Goal: Task Accomplishment & Management: Complete application form

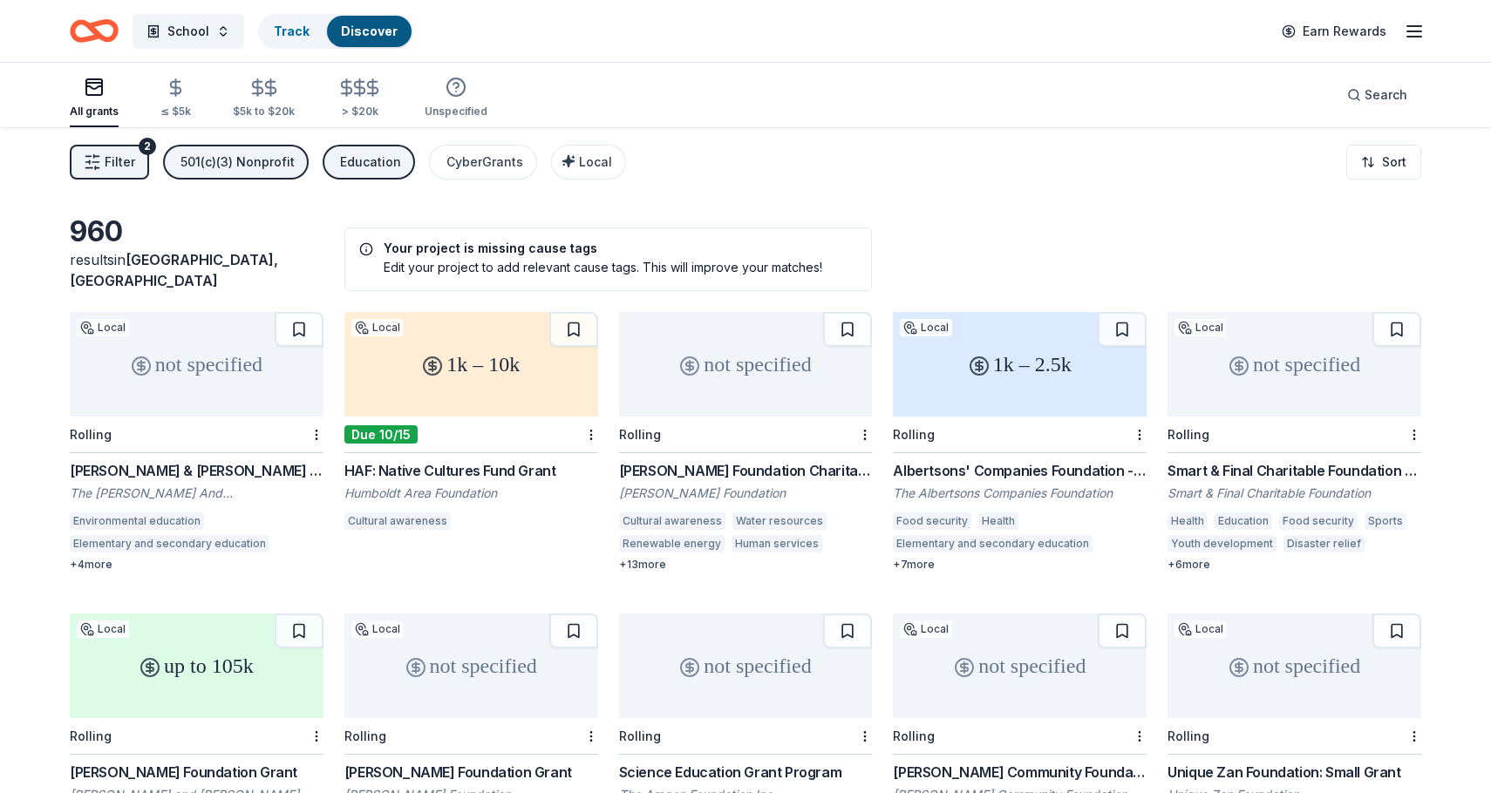
click at [506, 258] on div "Edit your project to add relevant cause tags. This will improve your matches!" at bounding box center [608, 267] width 499 height 18
click at [216, 27] on button "School" at bounding box center [189, 31] width 112 height 35
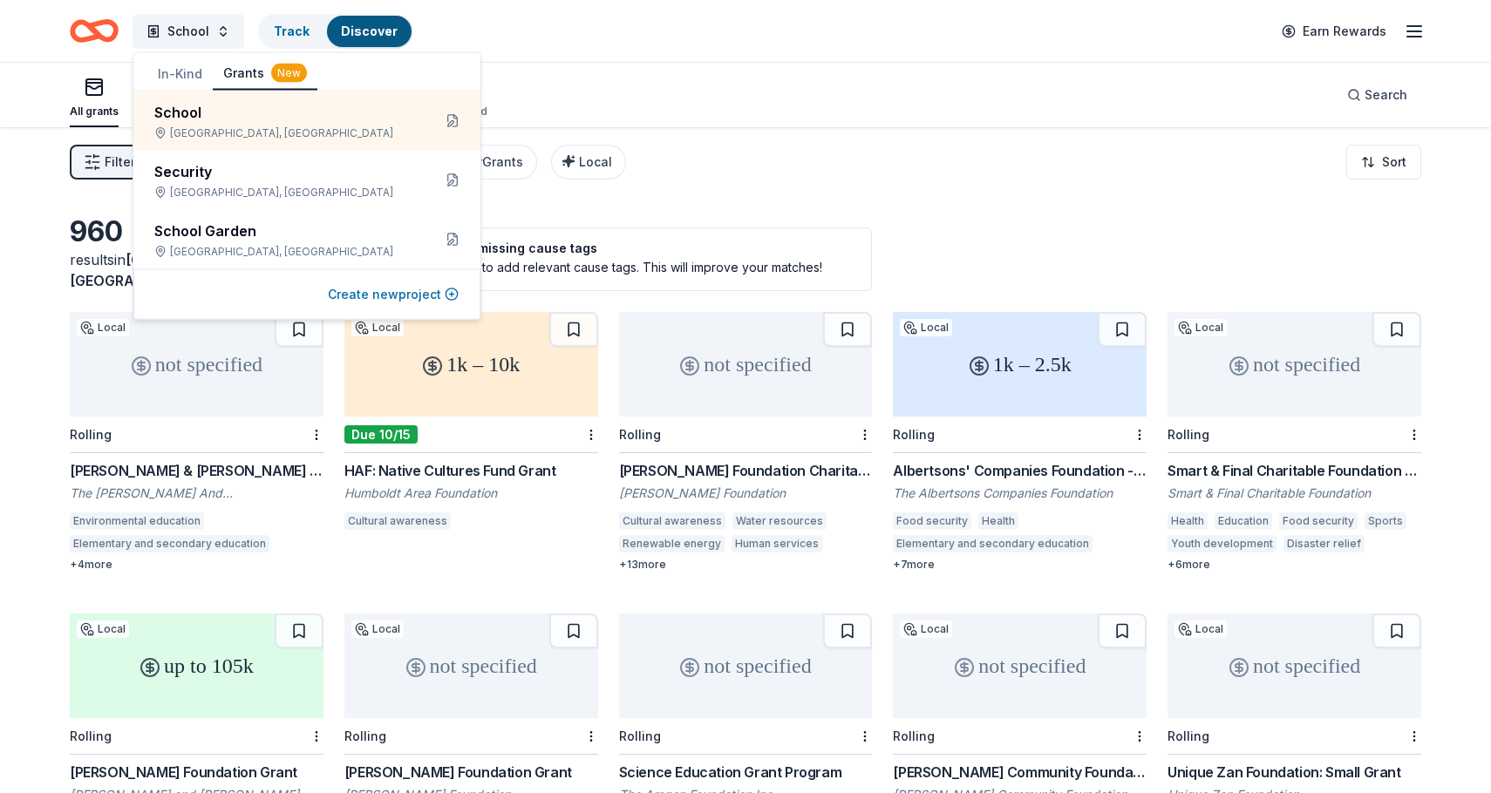
click at [374, 298] on button "Create new project" at bounding box center [393, 294] width 131 height 21
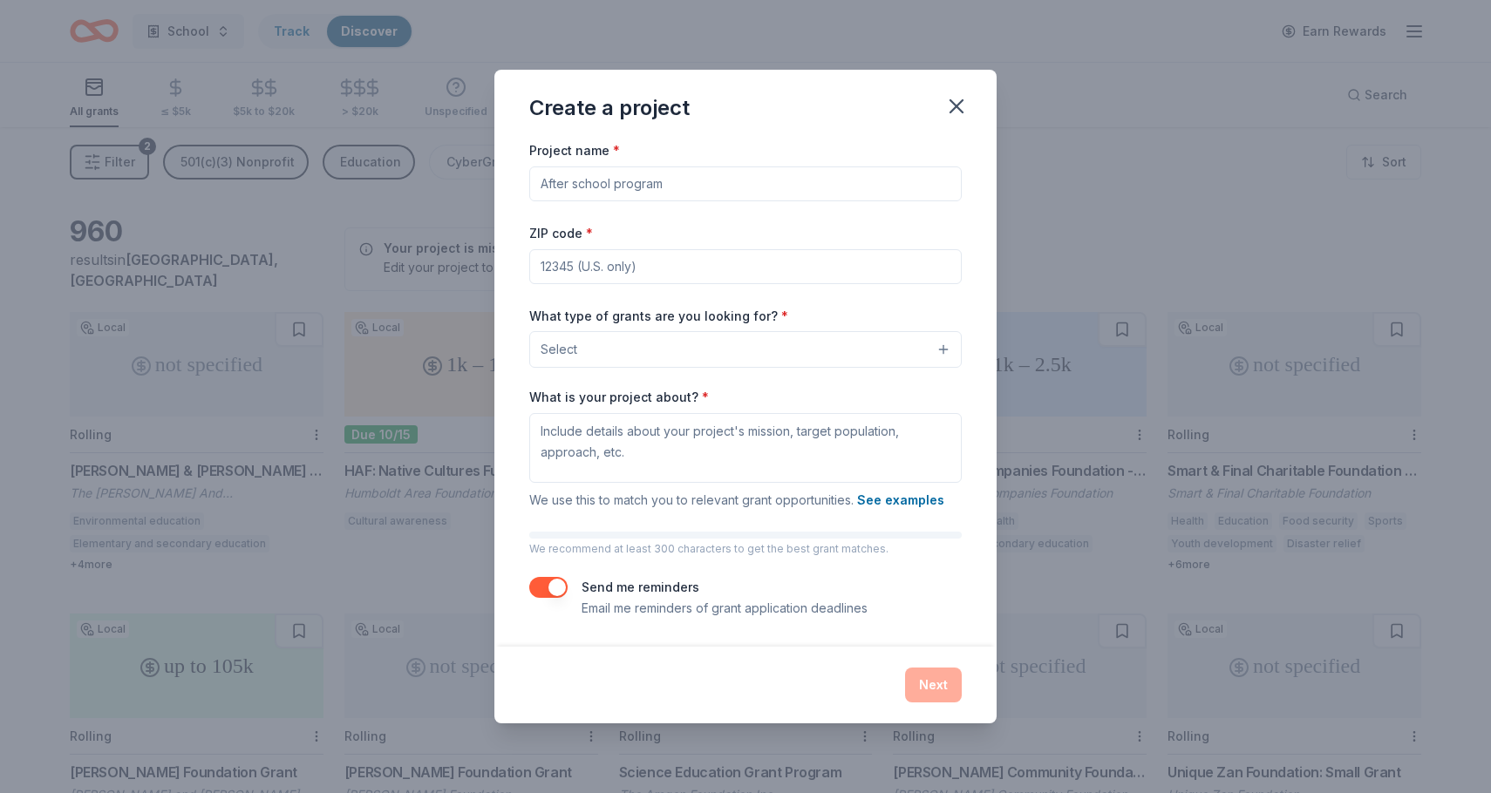
click at [652, 267] on input "ZIP code *" at bounding box center [745, 266] width 432 height 35
click at [665, 187] on input "Project name *" at bounding box center [745, 184] width 432 height 35
type input "After School Clubs"
click at [560, 266] on input "ZIP code *" at bounding box center [745, 266] width 432 height 35
type input "95687"
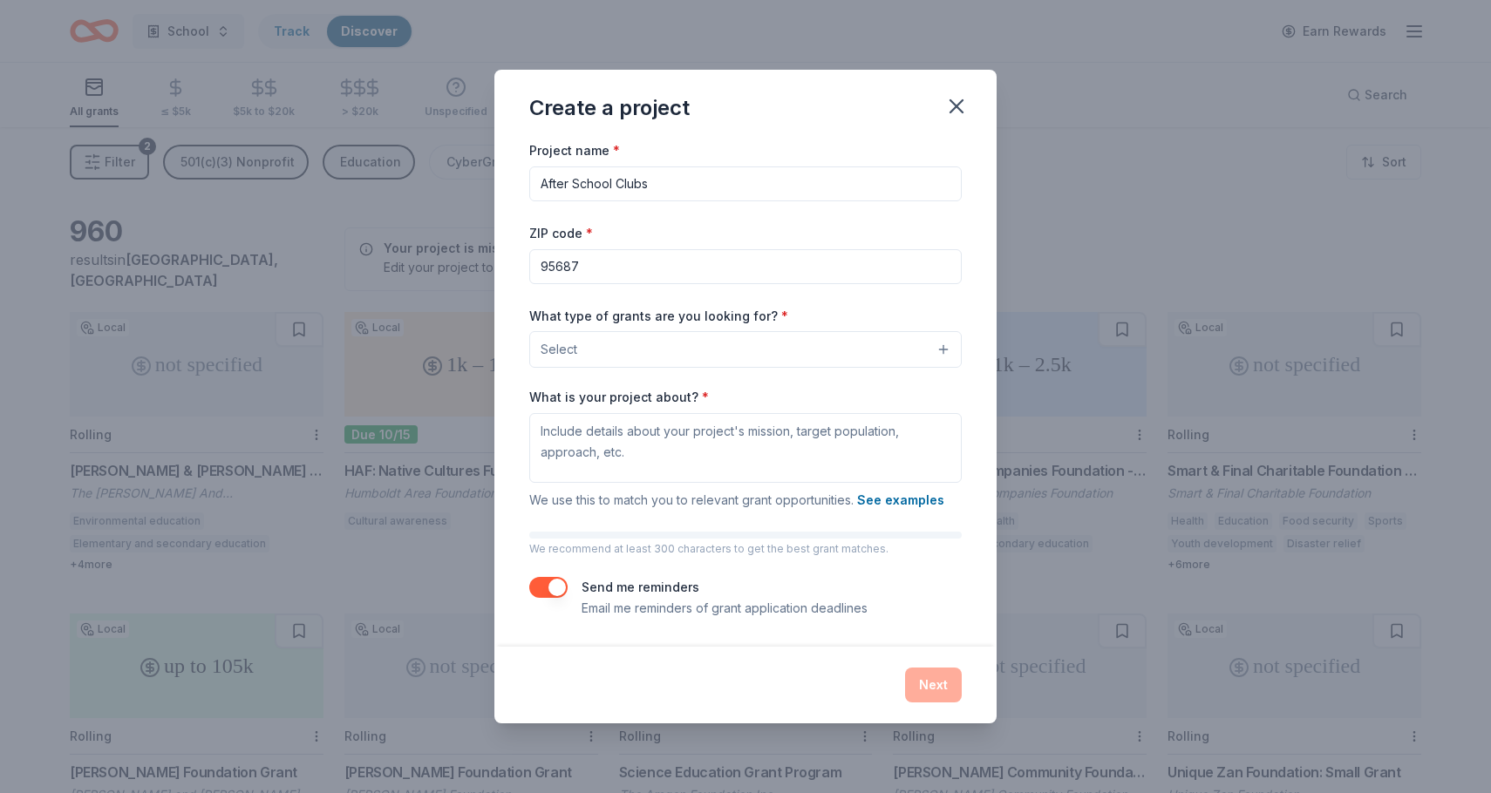
click at [661, 356] on button "Select" at bounding box center [745, 349] width 432 height 37
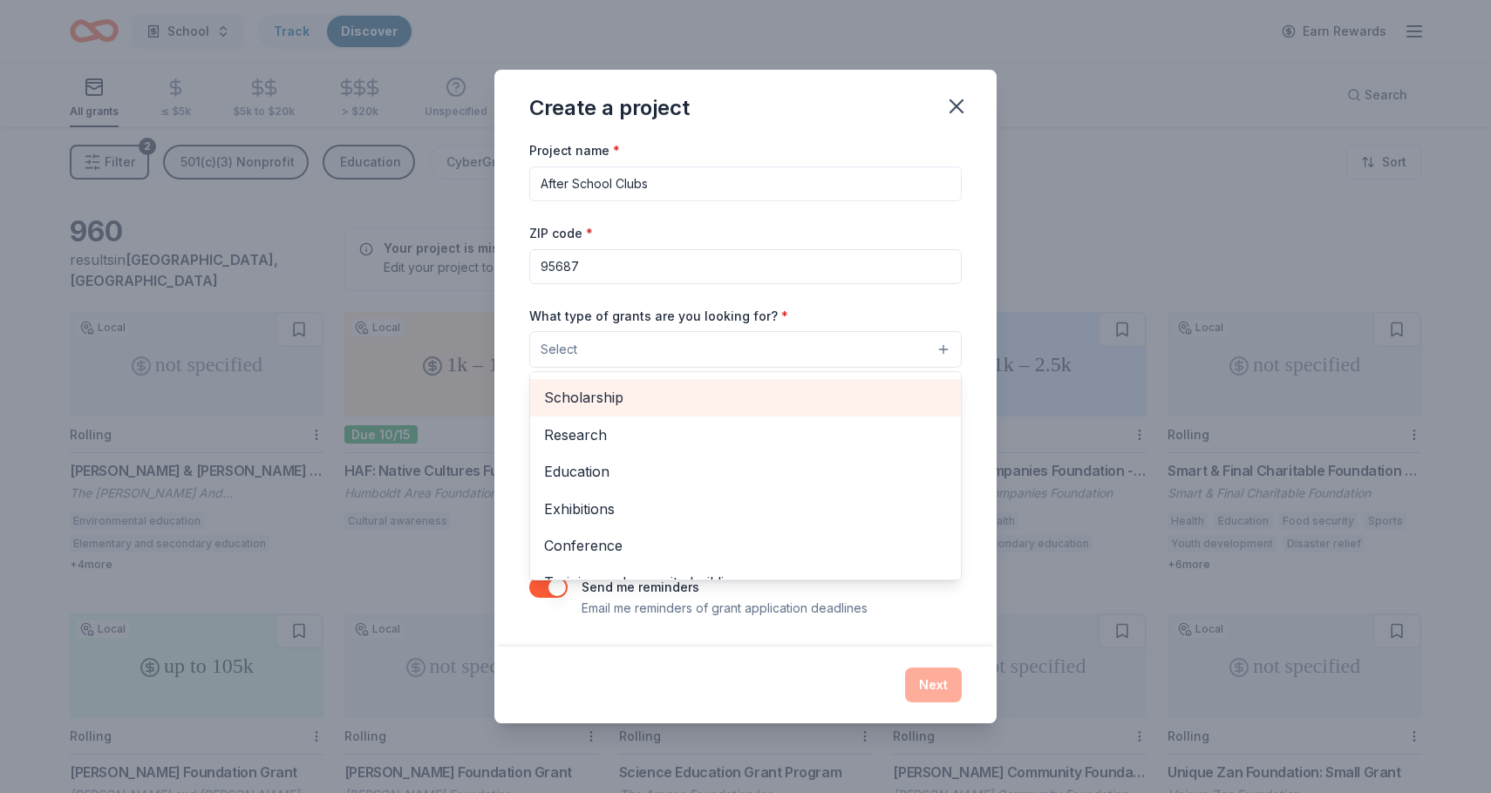
scroll to position [126, 0]
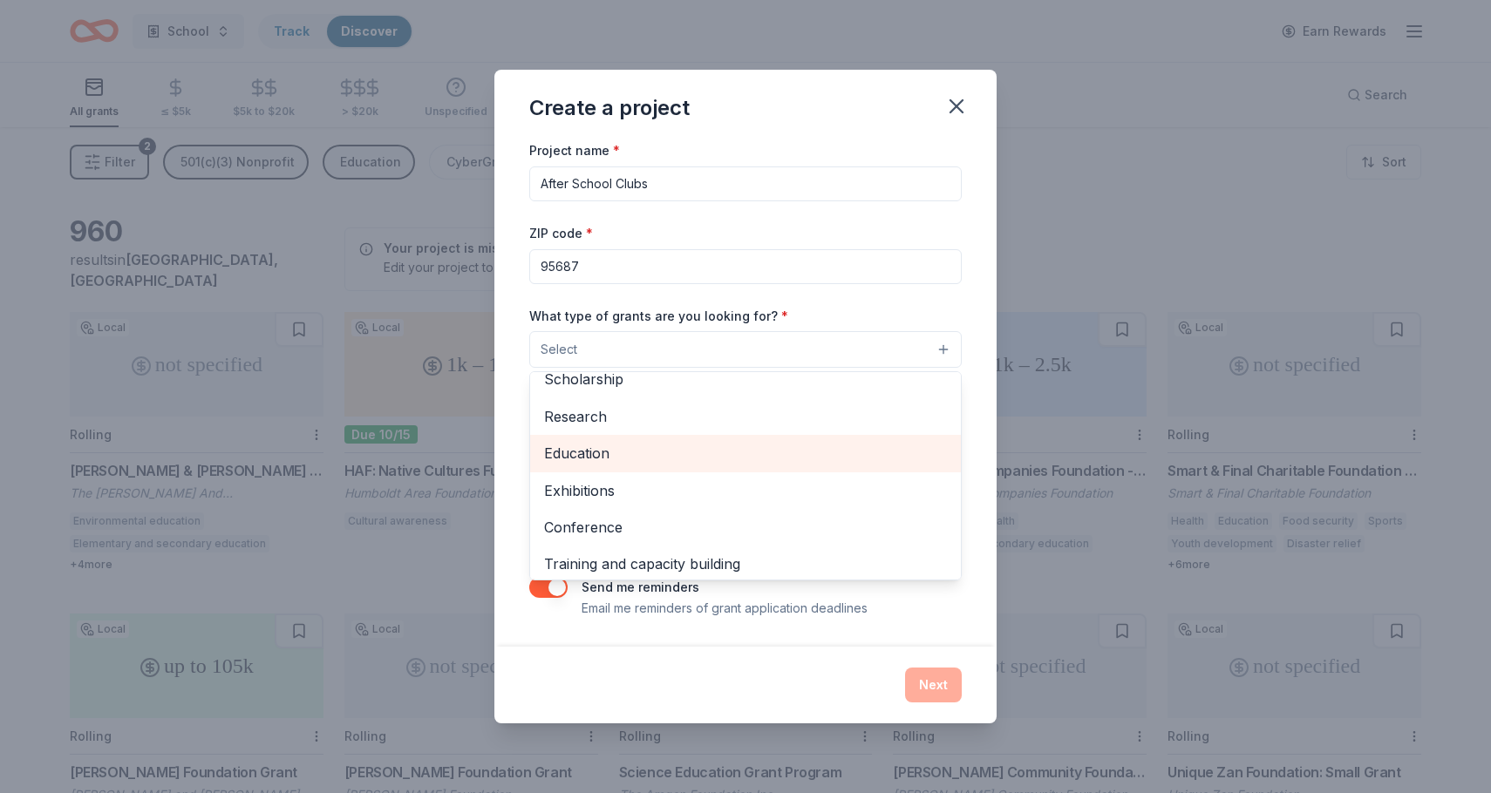
click at [591, 461] on span "Education" at bounding box center [745, 453] width 403 height 23
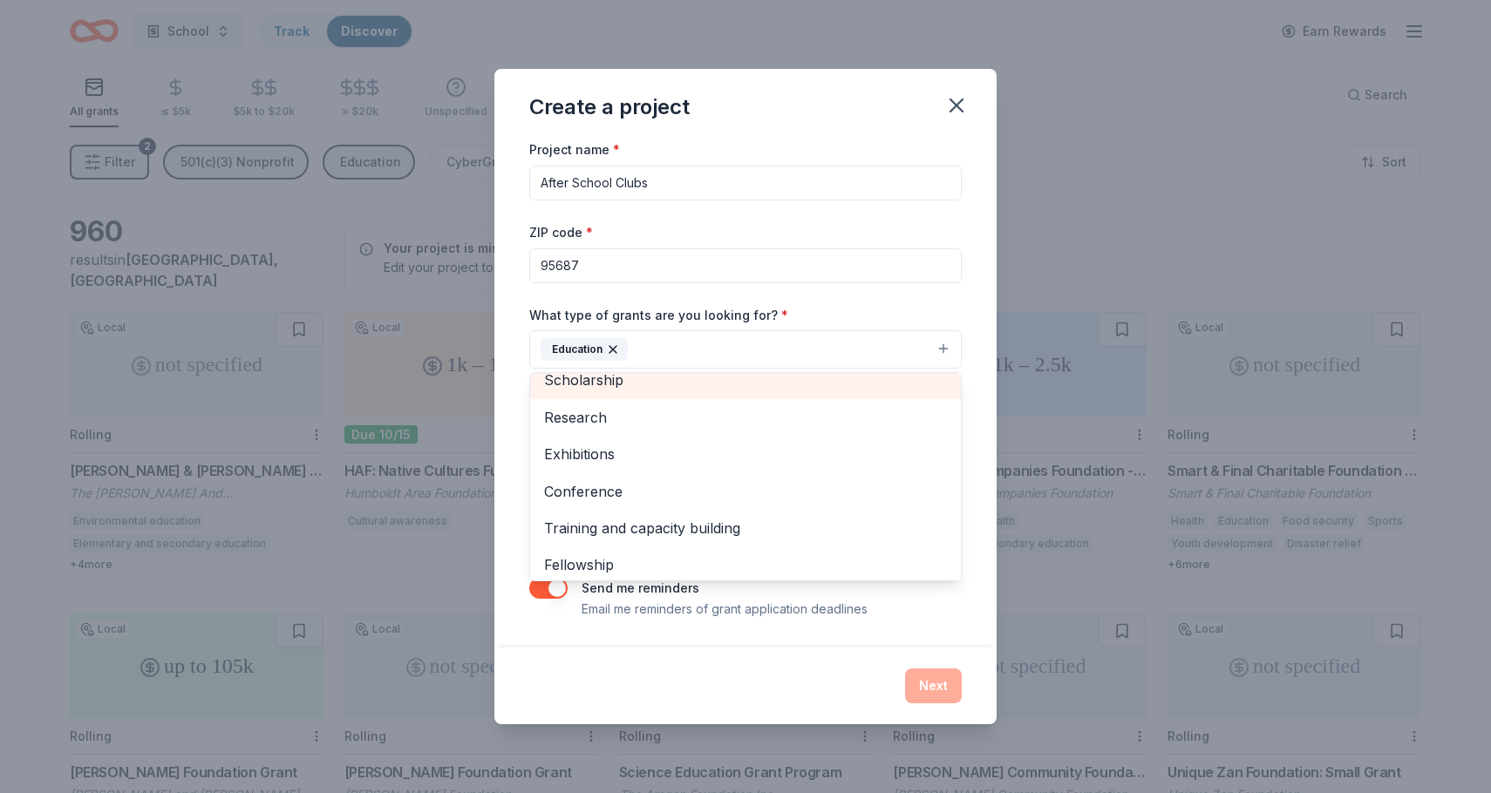
scroll to position [113, 0]
click at [621, 382] on span "Scholarship" at bounding box center [745, 392] width 403 height 23
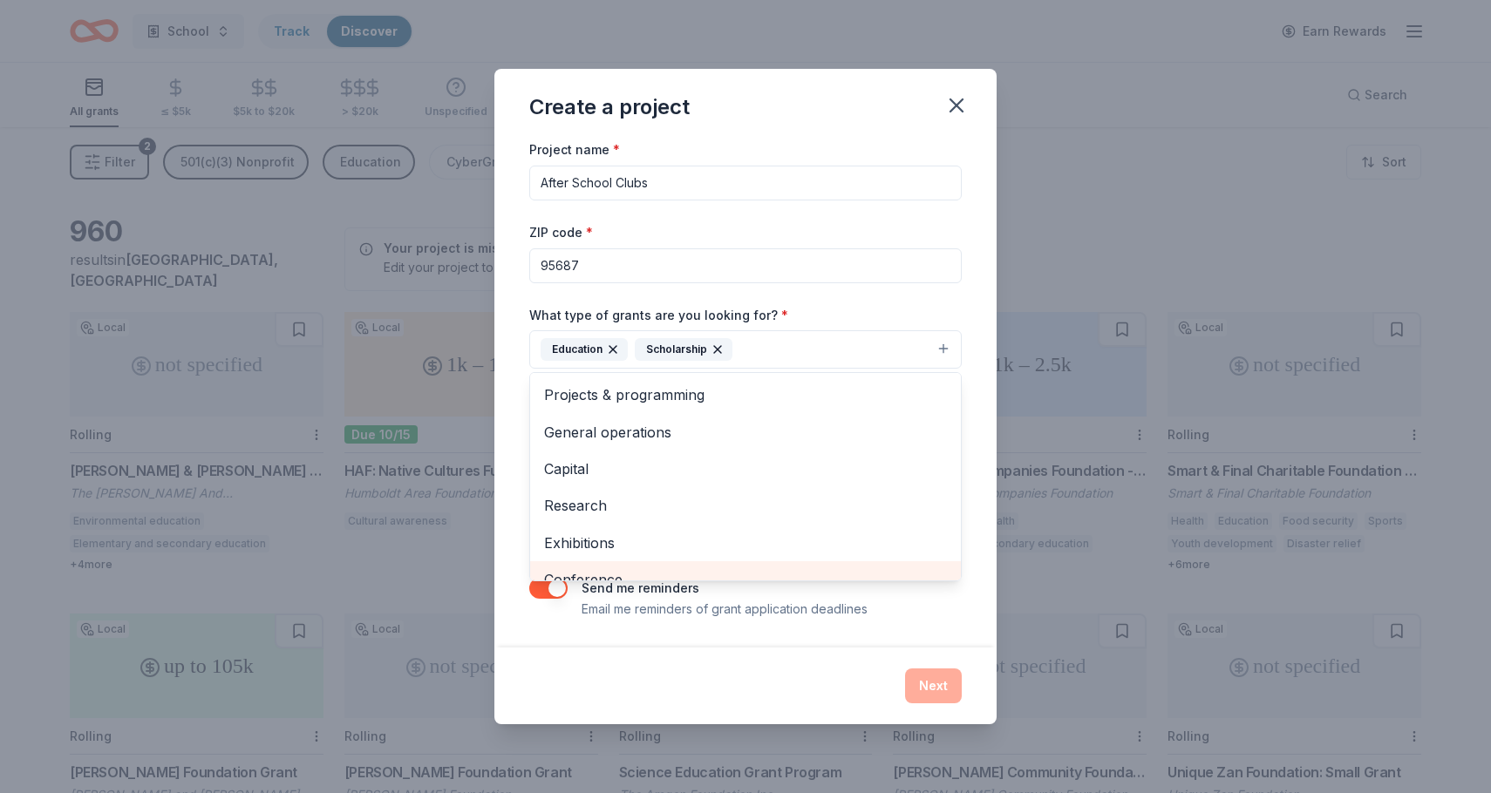
scroll to position [0, 0]
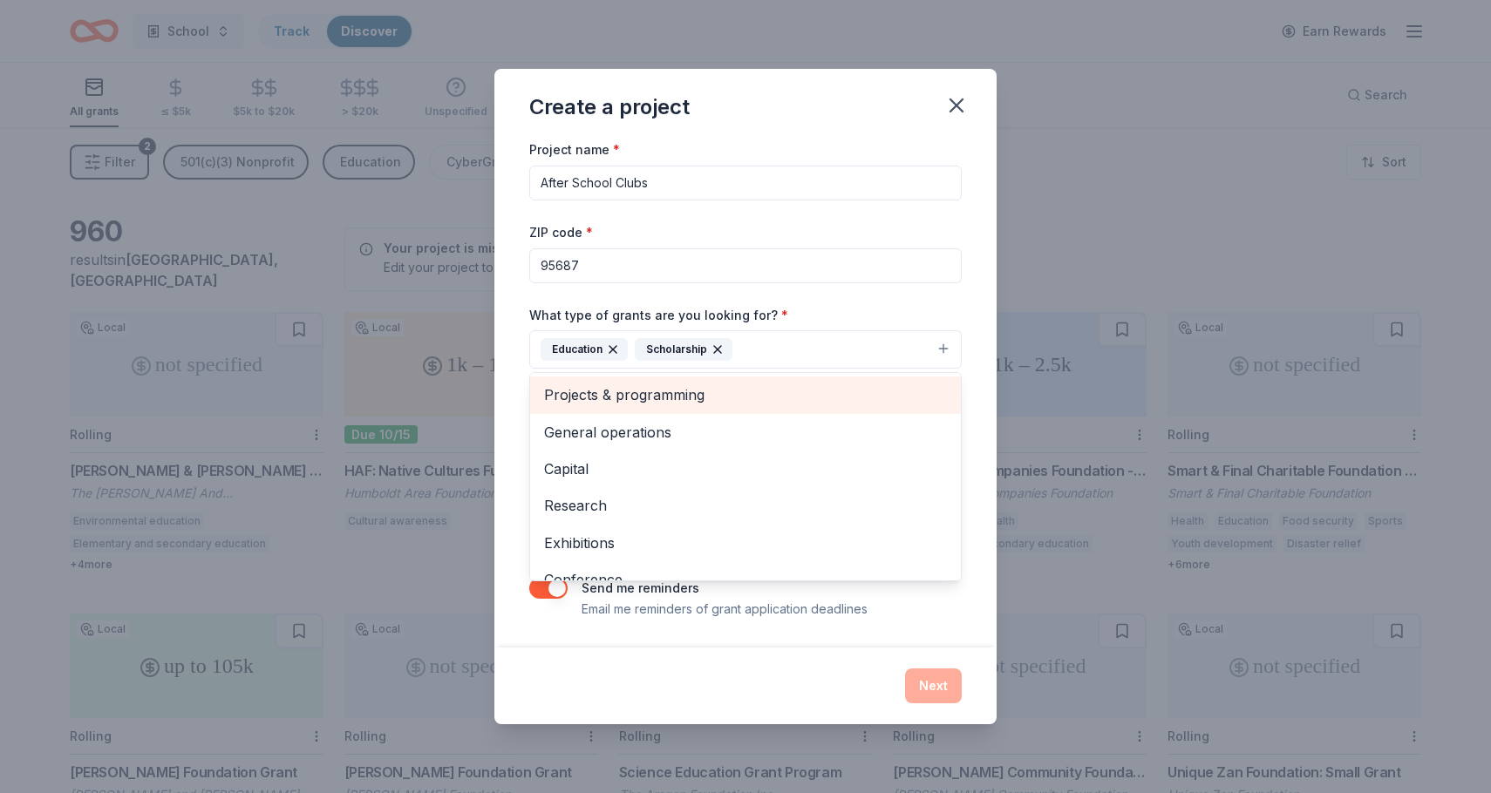
click at [627, 402] on span "Projects & programming" at bounding box center [745, 395] width 403 height 23
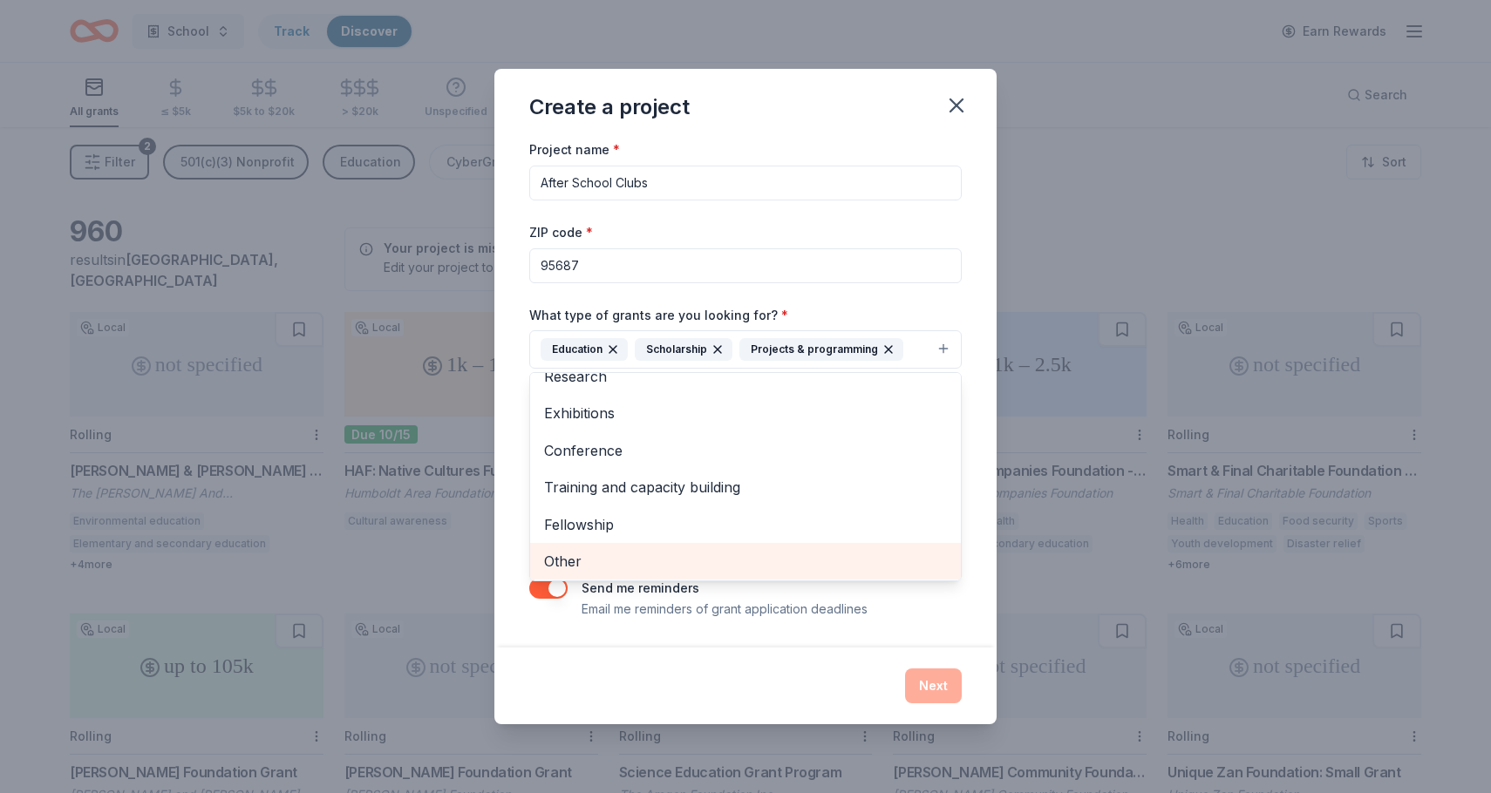
click at [579, 567] on span "Other" at bounding box center [745, 561] width 403 height 23
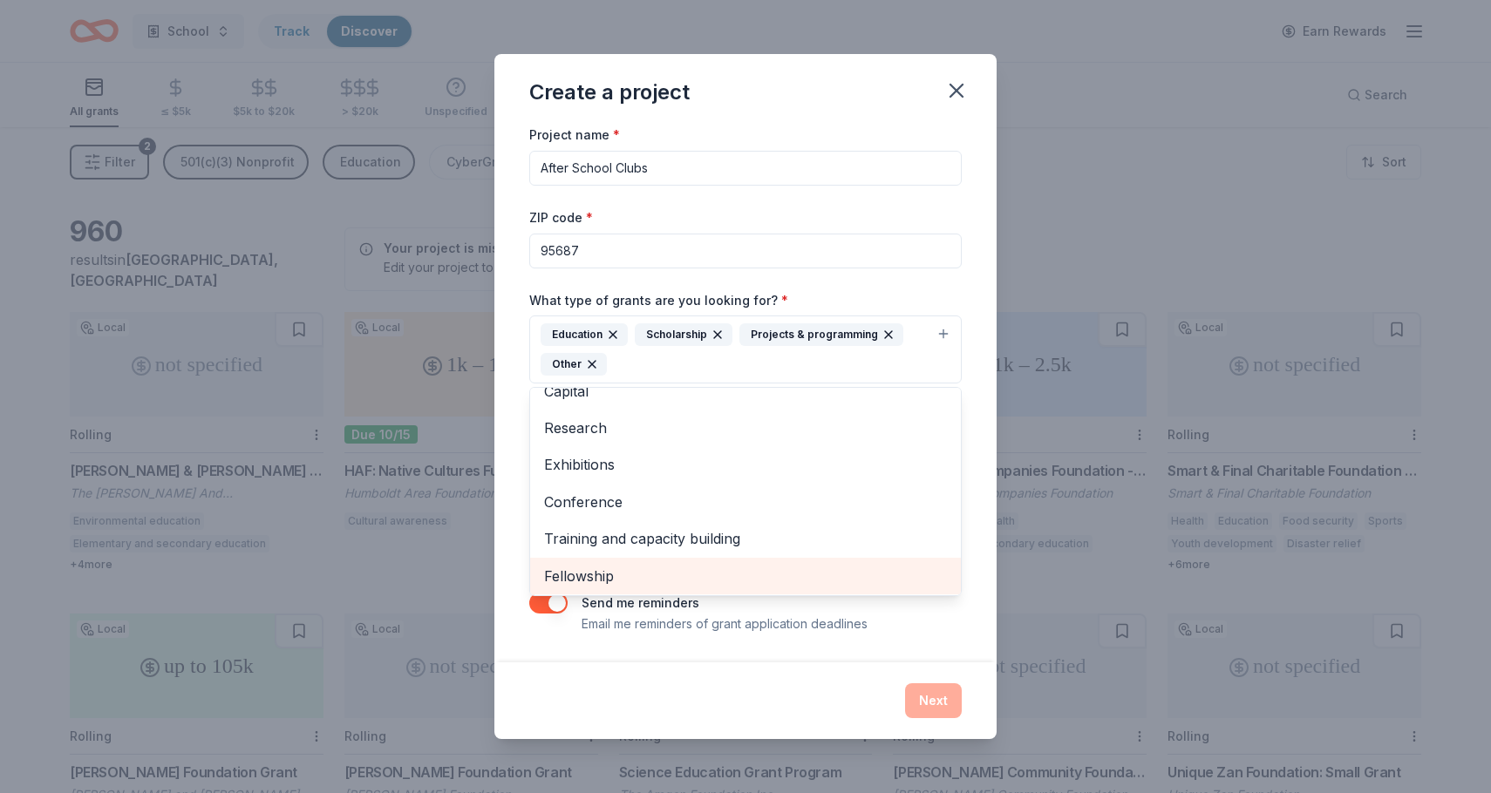
click at [597, 575] on span "Fellowship" at bounding box center [745, 576] width 403 height 23
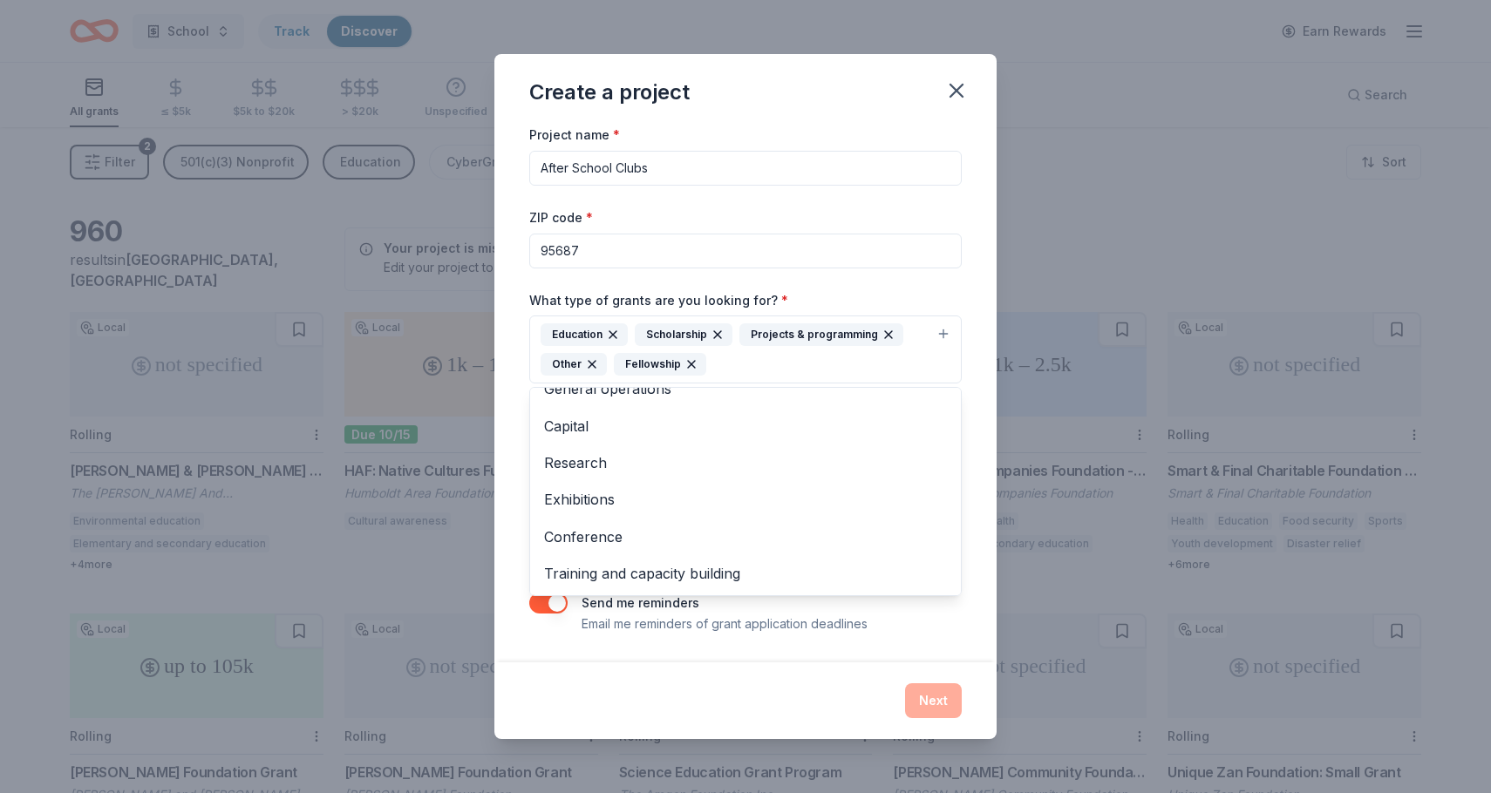
scroll to position [19, 0]
click at [715, 678] on div "Create a project Project name * After School Clubs ZIP code * 95687 What type o…" at bounding box center [745, 396] width 502 height 684
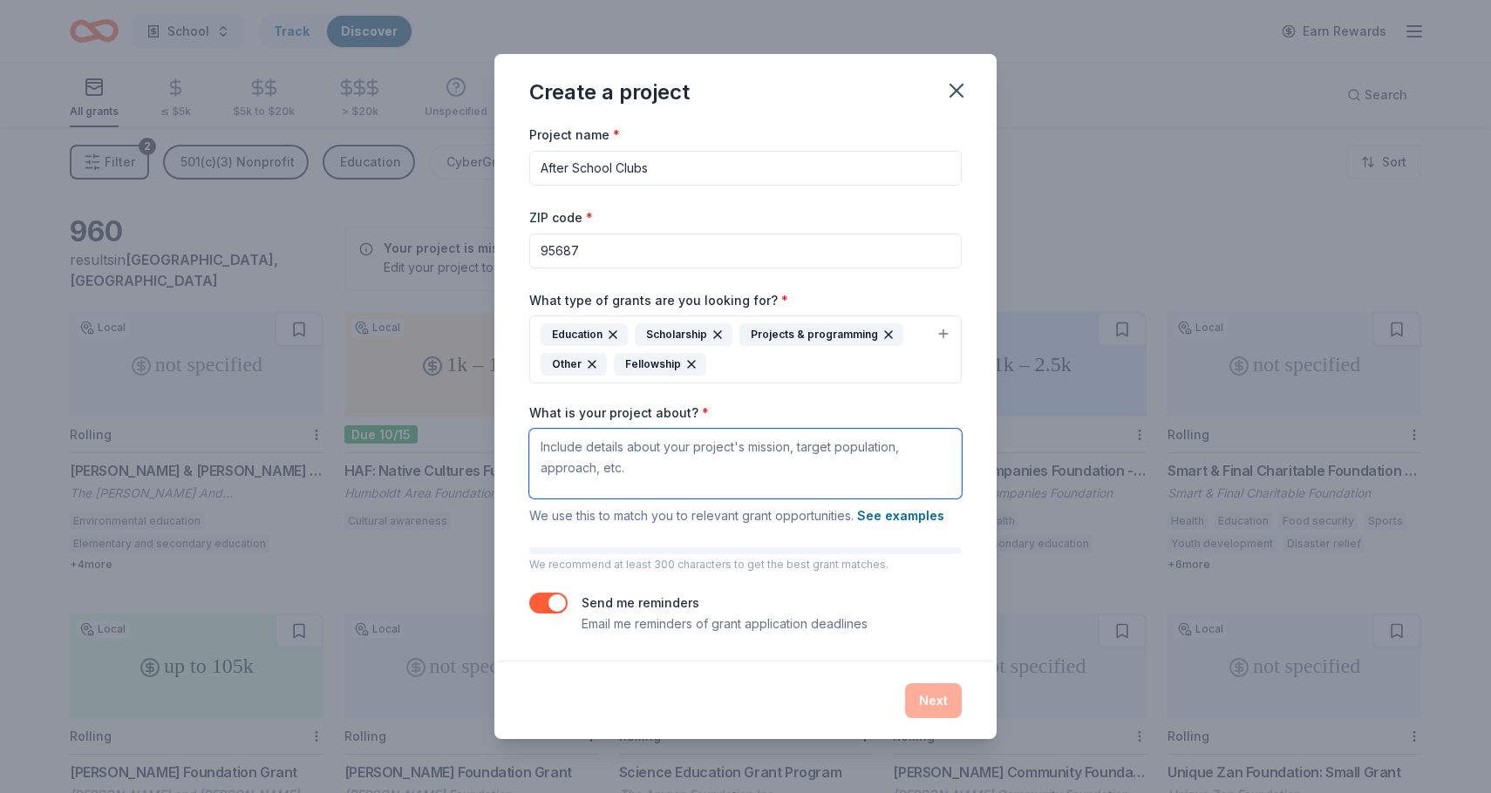
click at [712, 460] on textarea "What is your project about? *" at bounding box center [745, 464] width 432 height 70
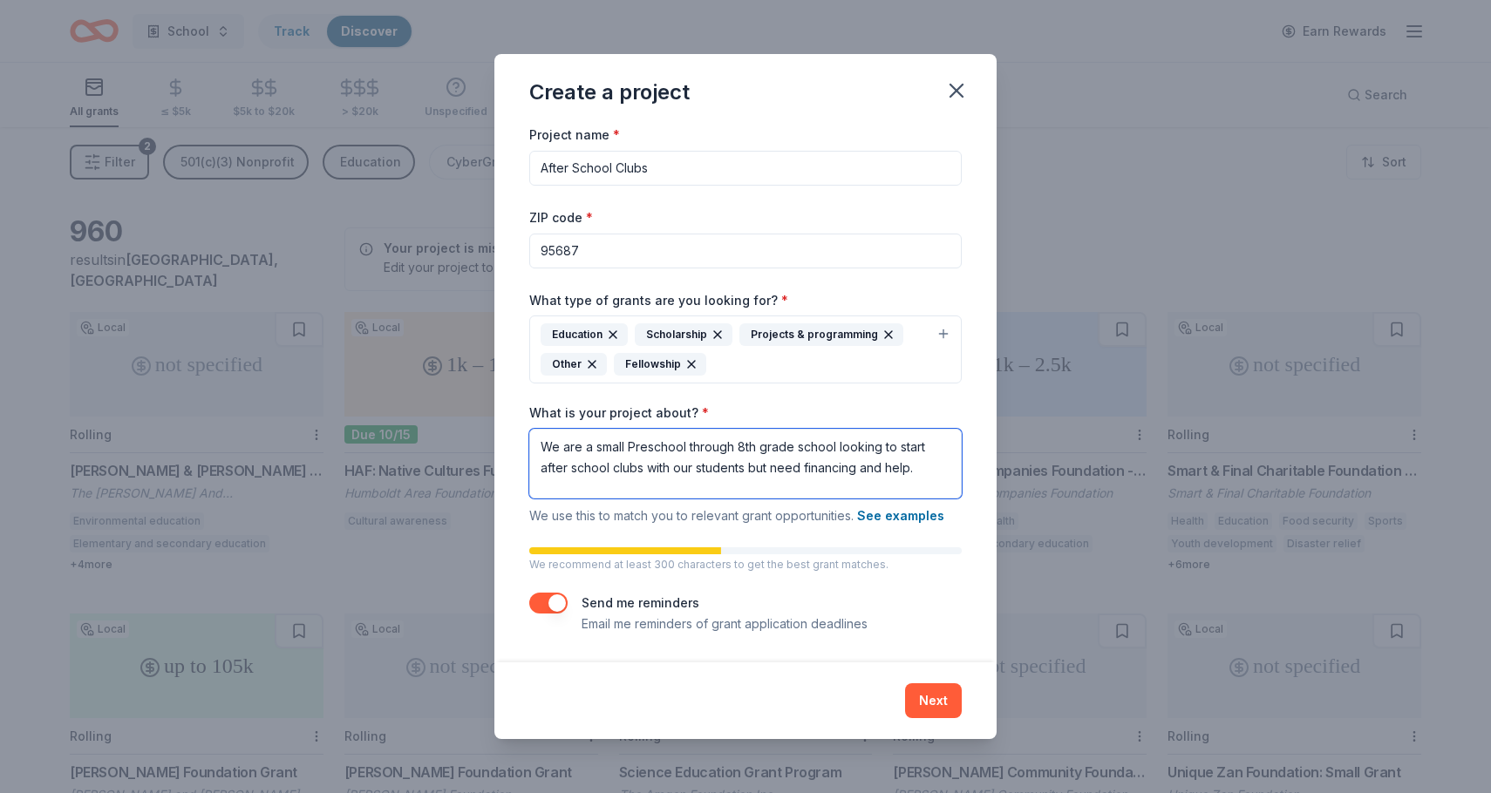
drag, startPoint x: 929, startPoint y: 471, endPoint x: 504, endPoint y: 436, distance: 426.9
click at [504, 436] on div "Project name * After School Clubs ZIP code * 95687 What type of grants are you …" at bounding box center [745, 393] width 502 height 538
paste textarea "[PERSON_NAME][GEOGRAPHIC_DATA][DEMOGRAPHIC_DATA], a small Preschool through 8th…"
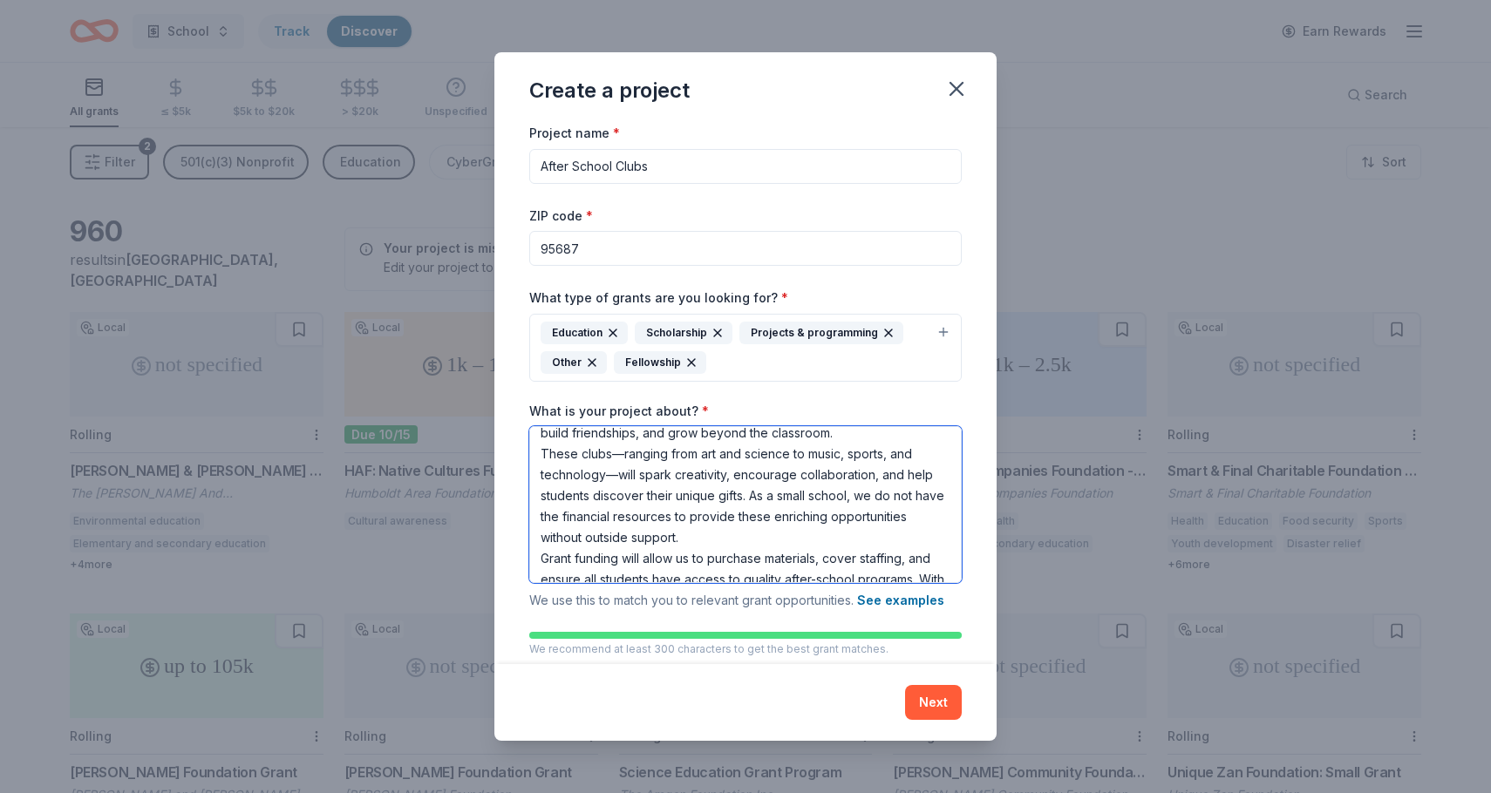
scroll to position [0, 0]
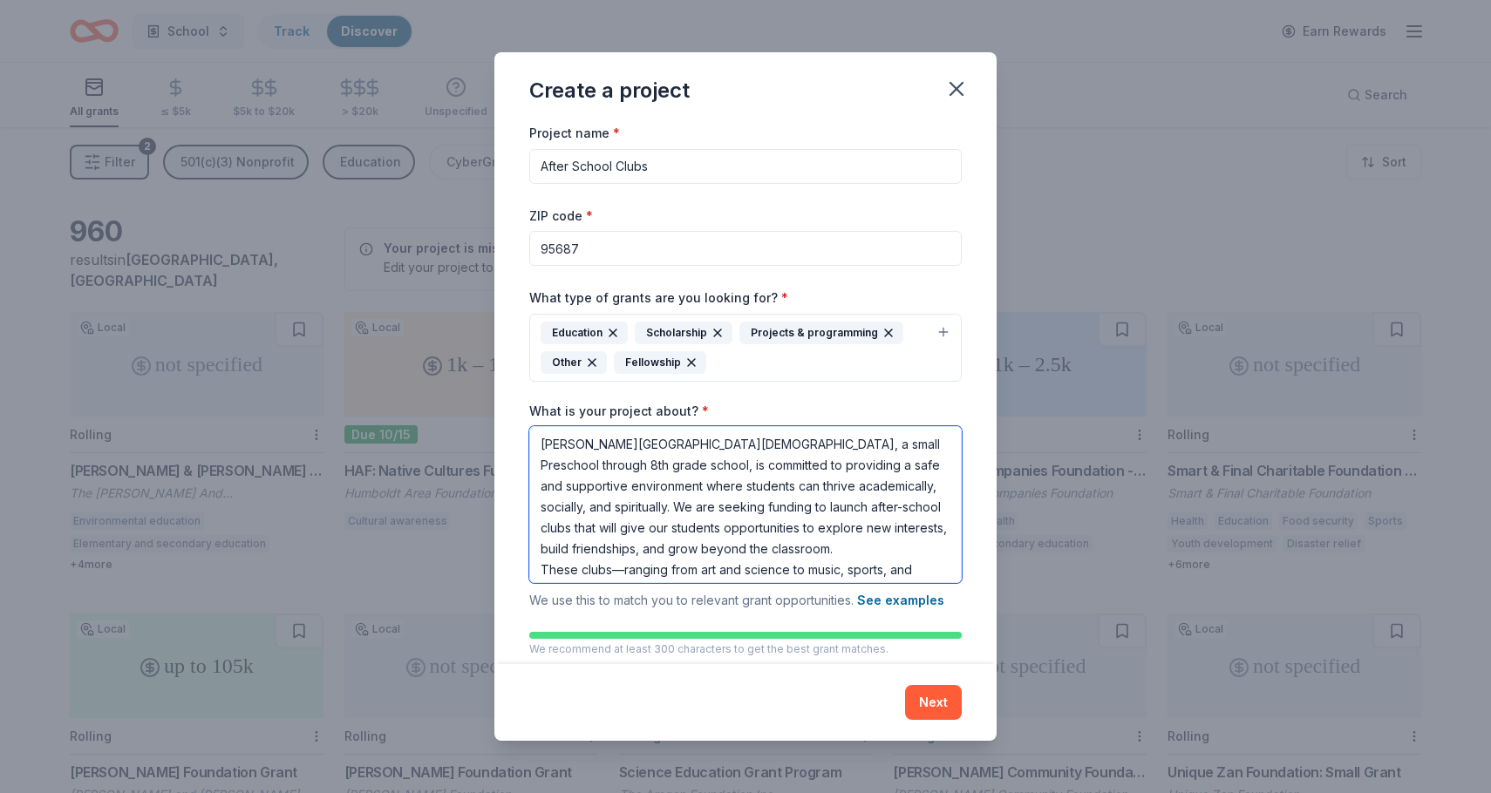
drag, startPoint x: 665, startPoint y: 566, endPoint x: 474, endPoint y: 368, distance: 275.0
click at [474, 368] on div "Create a project Project name * After School Clubs ZIP code * 95687 What type o…" at bounding box center [745, 396] width 1491 height 793
click at [877, 538] on textarea "[PERSON_NAME][GEOGRAPHIC_DATA][DEMOGRAPHIC_DATA], a small Preschool through 8th…" at bounding box center [745, 504] width 432 height 157
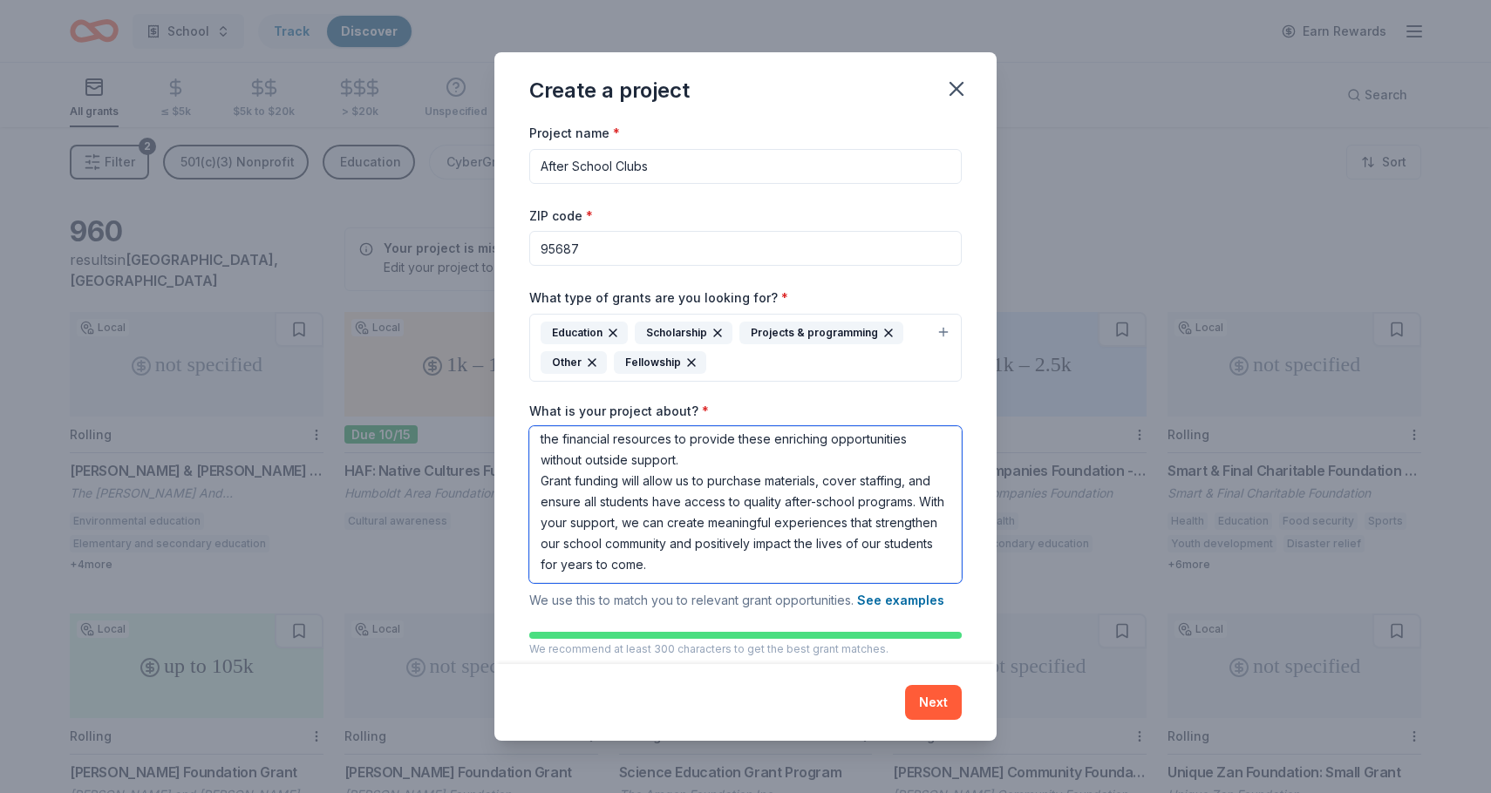
scroll to position [194, 0]
type textarea "[PERSON_NAME][GEOGRAPHIC_DATA][DEMOGRAPHIC_DATA], a small Preschool through 8th…"
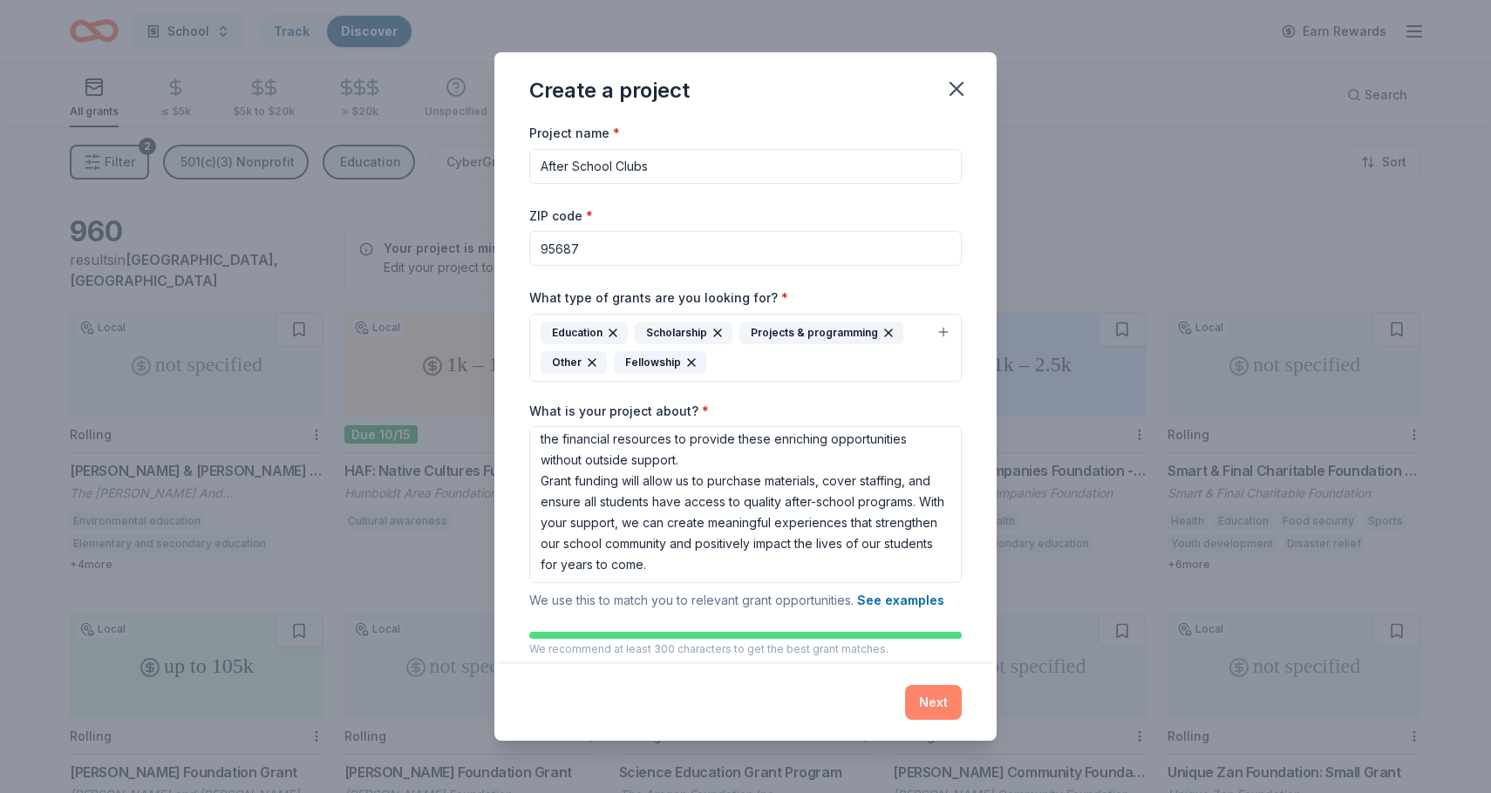
click at [936, 708] on button "Next" at bounding box center [933, 702] width 57 height 35
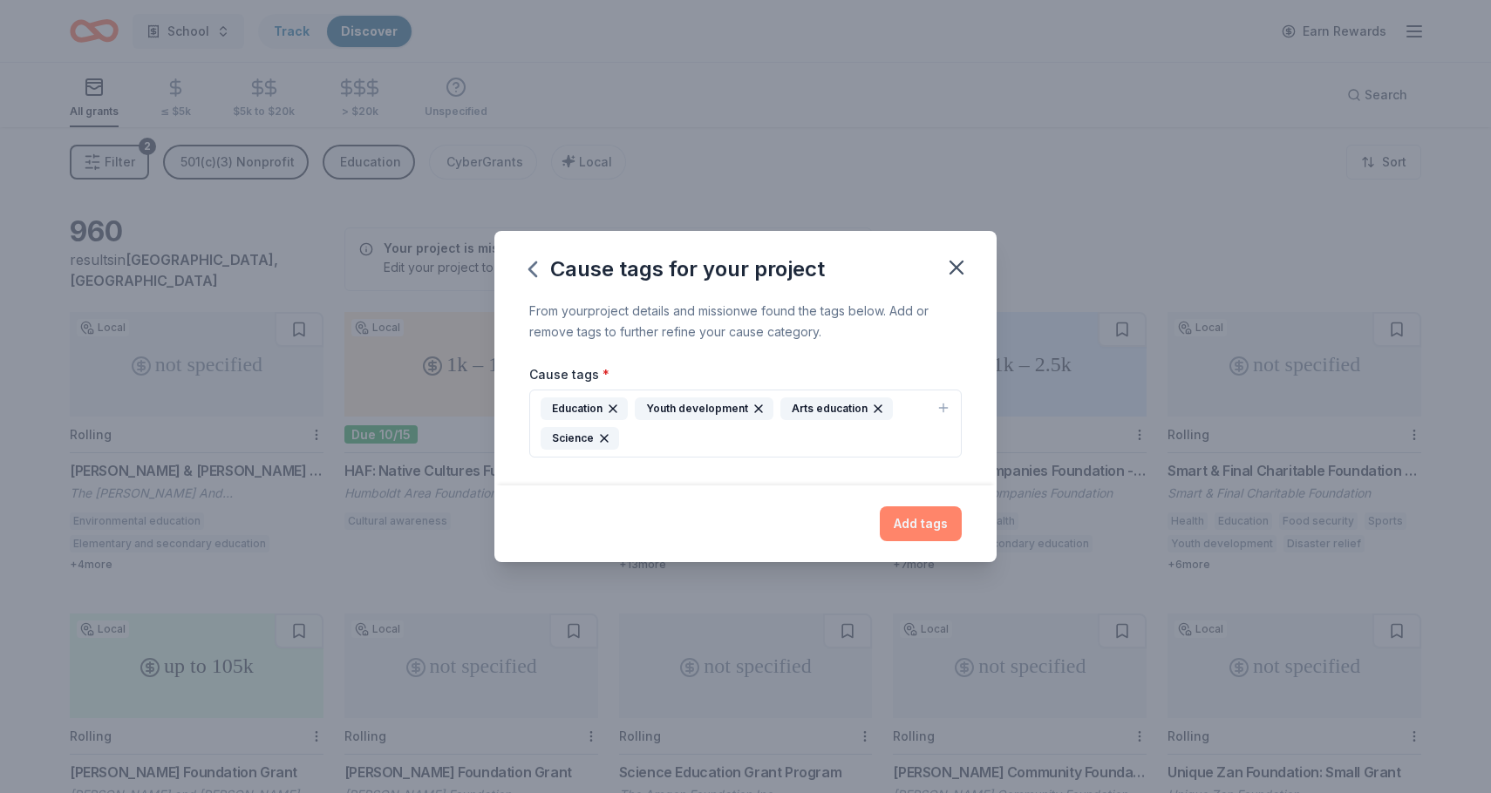
click at [928, 522] on button "Add tags" at bounding box center [921, 524] width 82 height 35
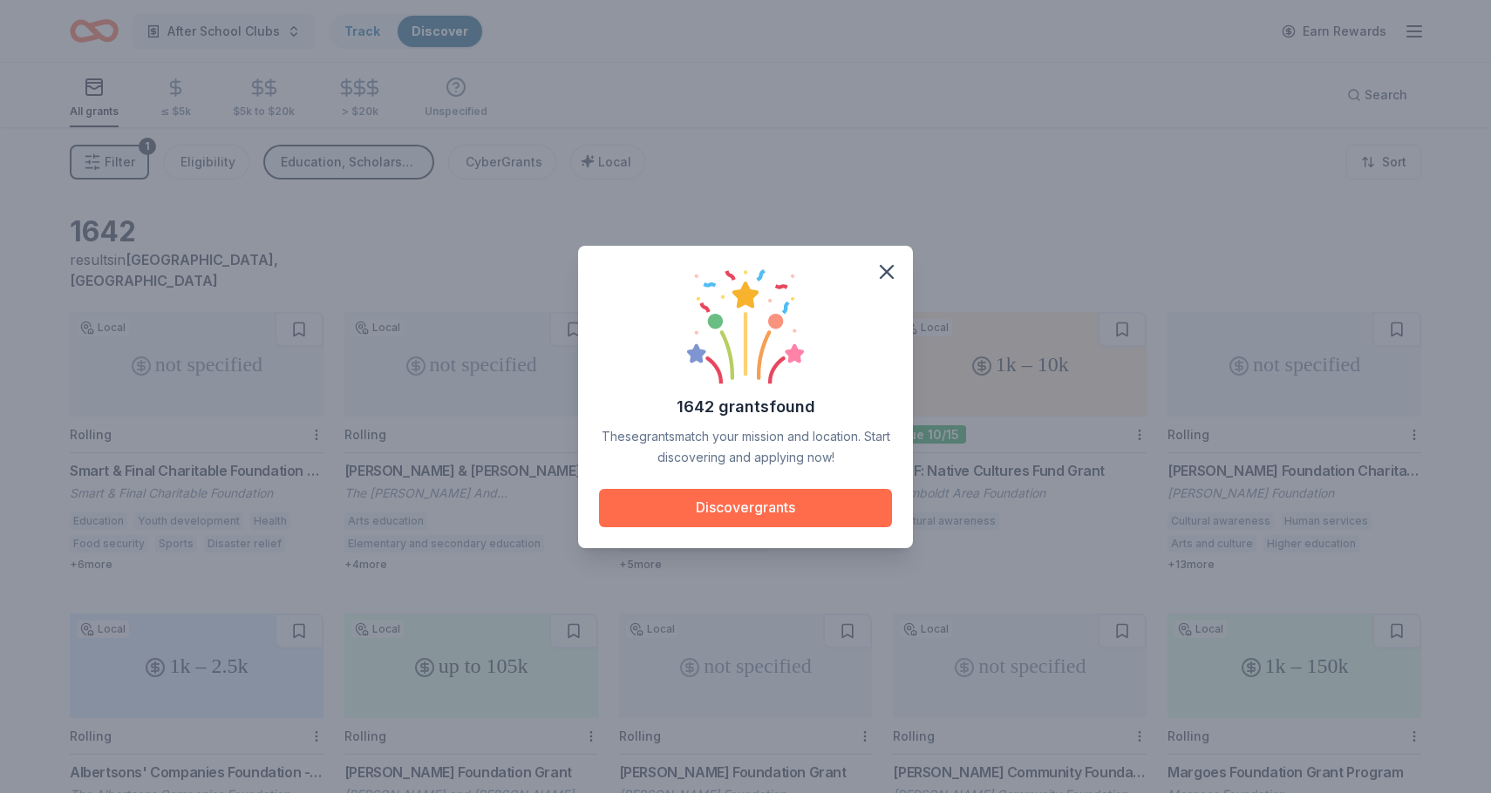
click at [745, 511] on button "Discover grants" at bounding box center [745, 508] width 293 height 38
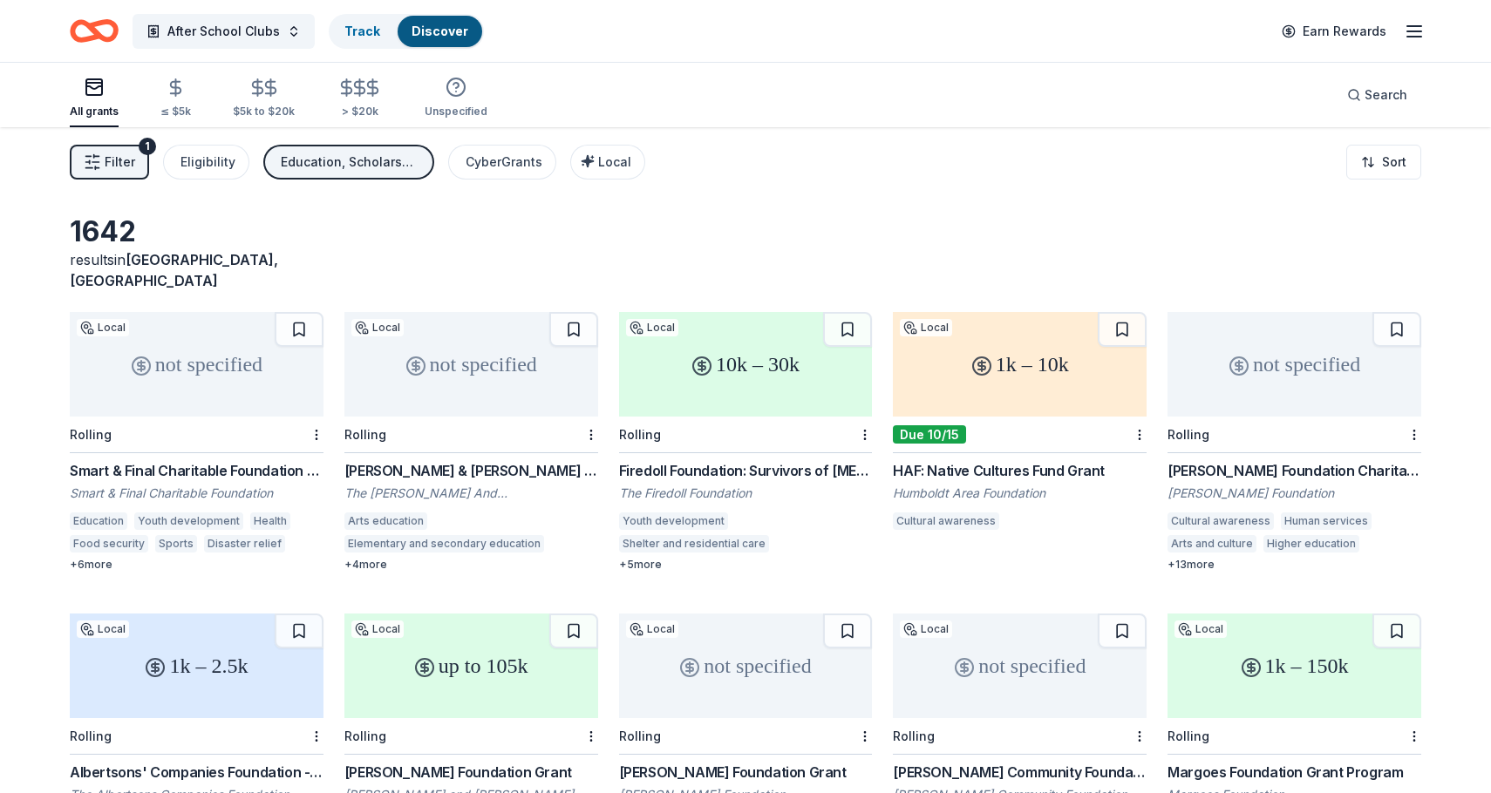
click at [233, 460] on div "Smart & Final Charitable Foundation Donations" at bounding box center [197, 470] width 254 height 21
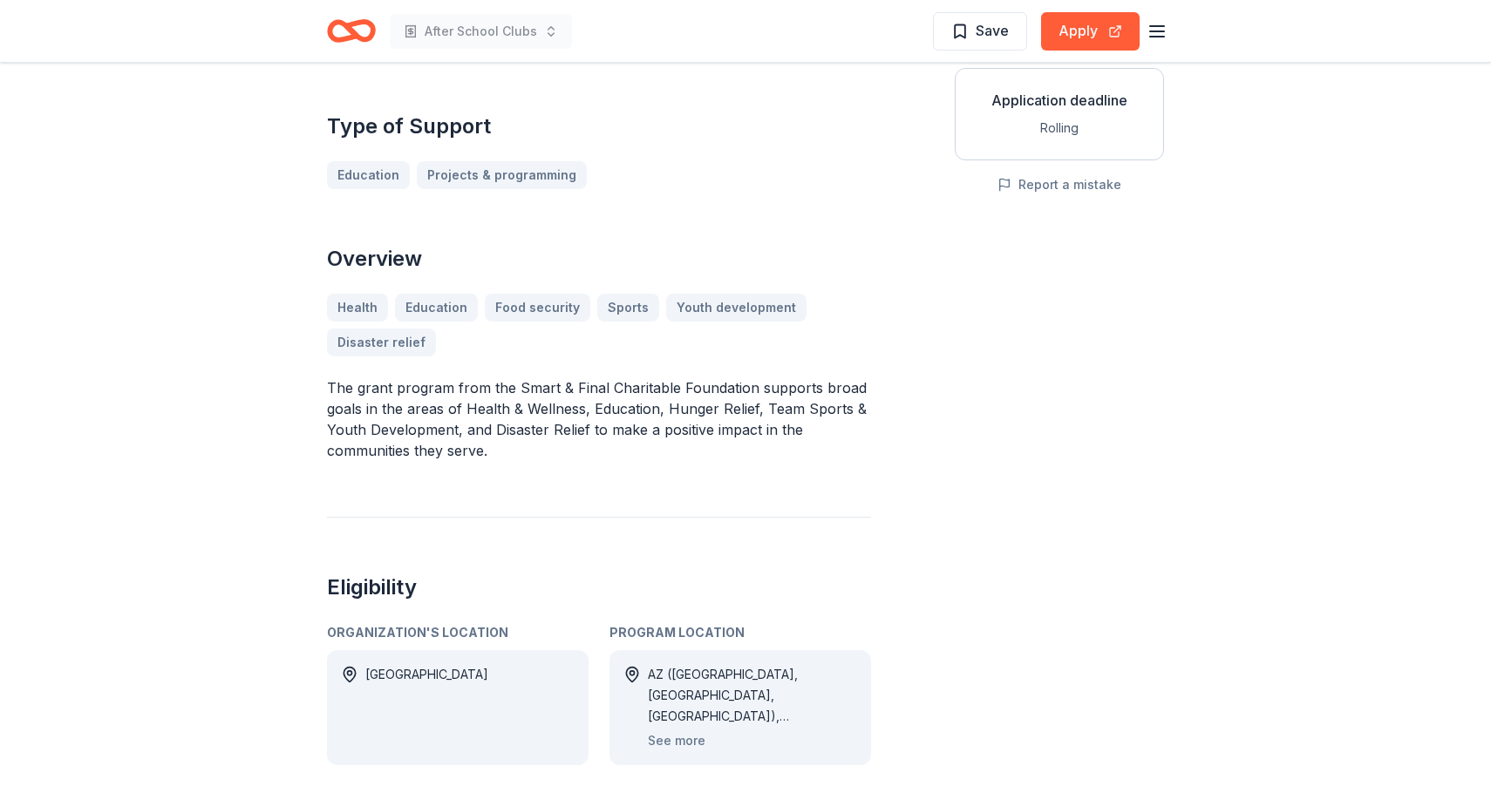
scroll to position [325, 0]
click at [486, 1] on div "After School Clubs Save Apply" at bounding box center [745, 31] width 893 height 62
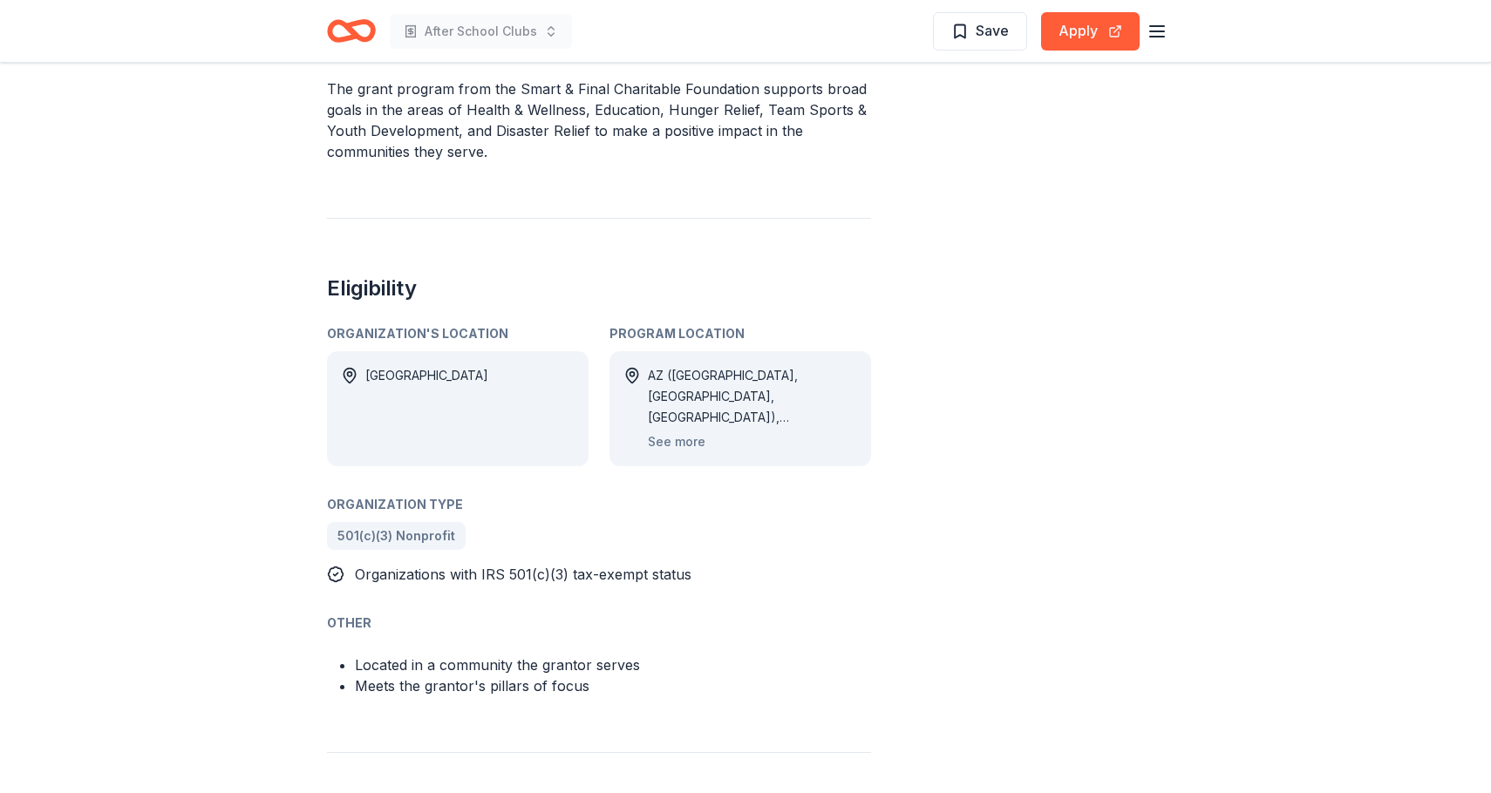
scroll to position [626, 0]
click at [671, 438] on button "See more" at bounding box center [677, 439] width 58 height 21
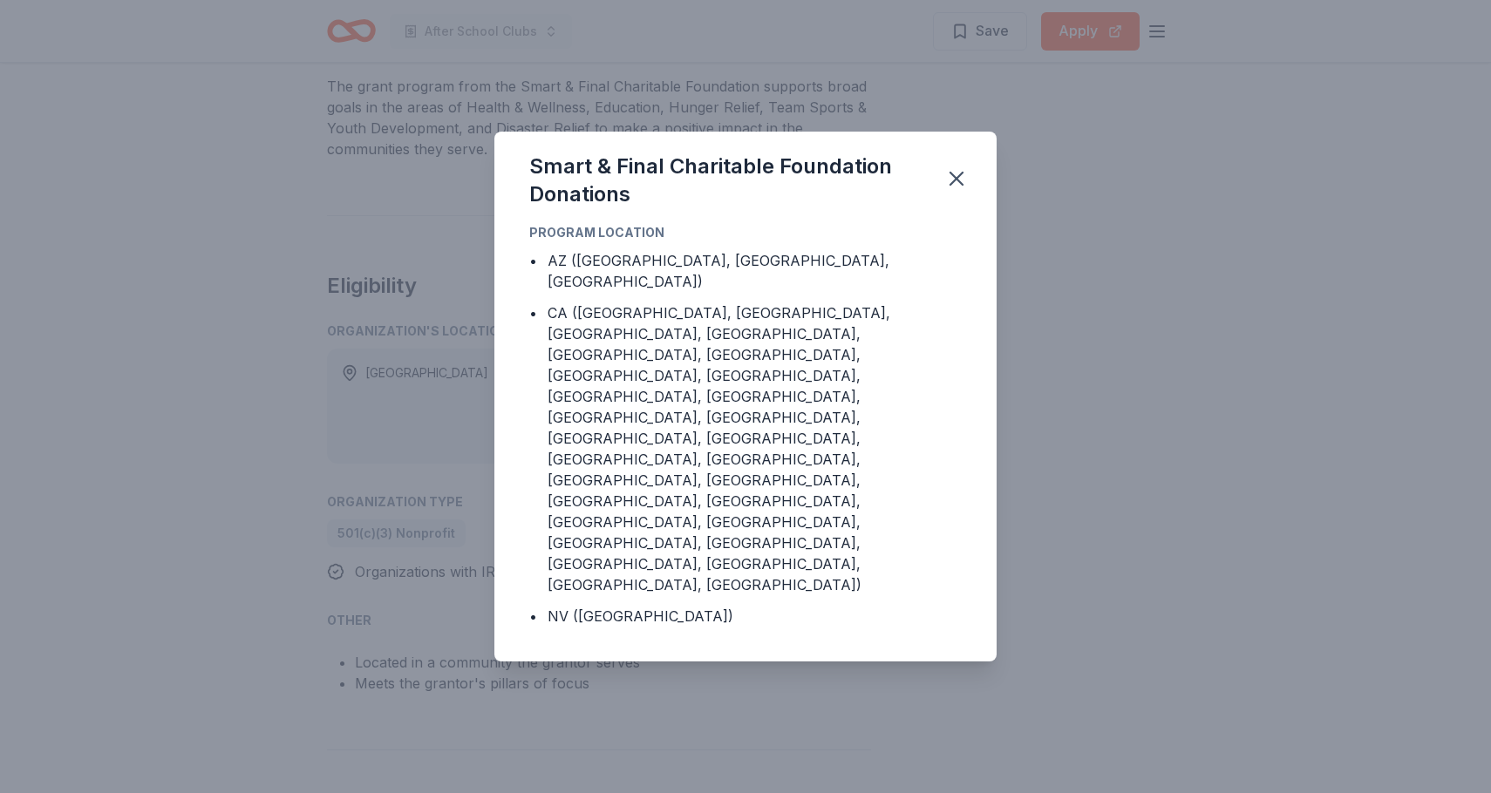
click at [979, 222] on div "Smart & Final Charitable Foundation Donations" at bounding box center [745, 177] width 502 height 91
click at [962, 185] on icon "button" at bounding box center [956, 179] width 12 height 12
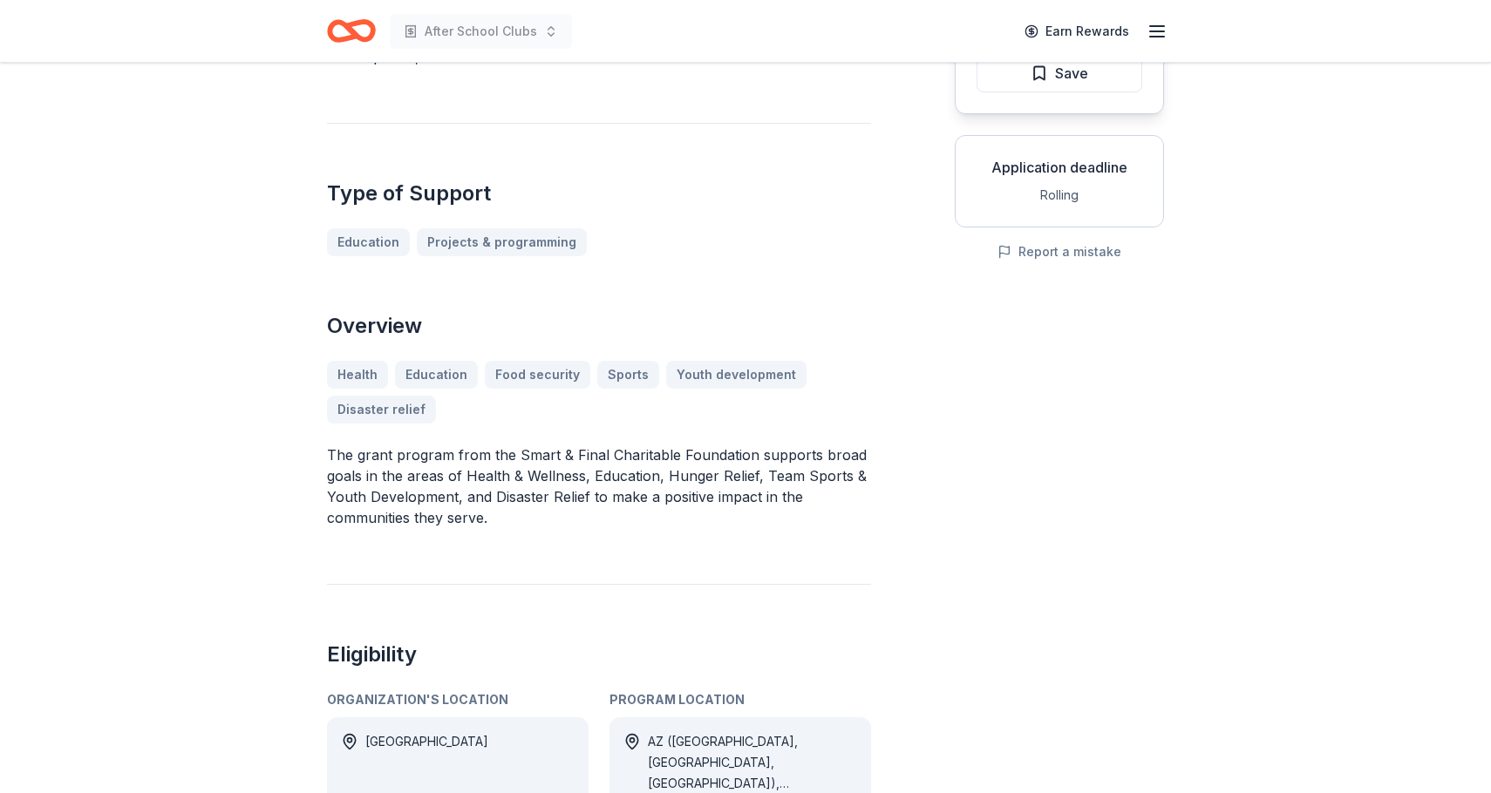
scroll to position [256, 0]
drag, startPoint x: 497, startPoint y: 523, endPoint x: 327, endPoint y: 454, distance: 183.4
click at [327, 454] on p "The grant program from the Smart & Final Charitable Foundation supports broad g…" at bounding box center [599, 488] width 544 height 84
click at [494, 537] on div "Smart & Final Charitable Foundation Donations From Smart & Final Charitable Fou…" at bounding box center [599, 669] width 544 height 1656
click at [494, 518] on p "The grant program from the Smart & Final Charitable Foundation supports broad g…" at bounding box center [599, 488] width 544 height 84
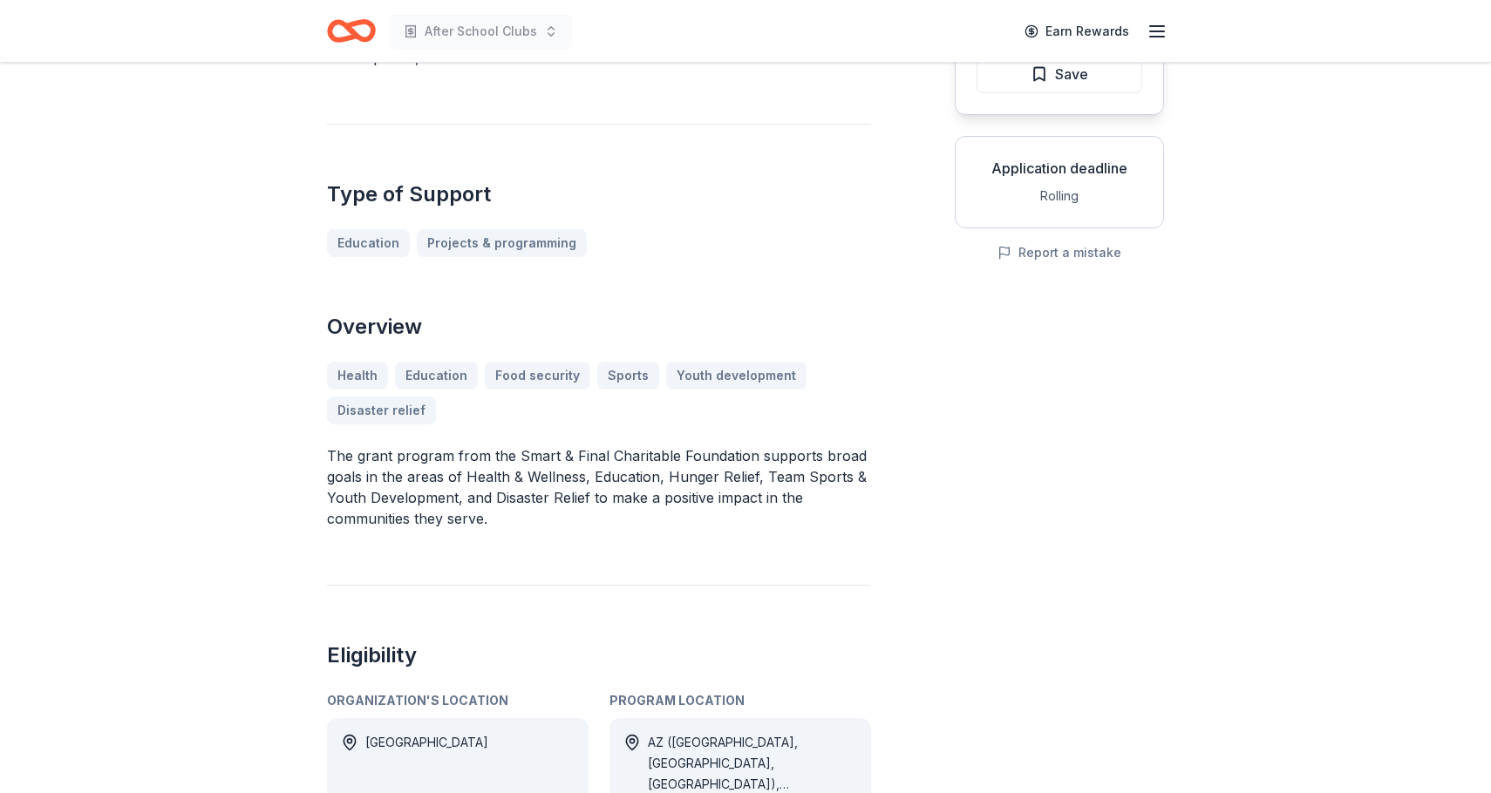
click at [487, 520] on p "The grant program from the Smart & Final Charitable Foundation supports broad g…" at bounding box center [599, 488] width 544 height 84
drag, startPoint x: 487, startPoint y: 521, endPoint x: 332, endPoint y: 458, distance: 166.9
click at [332, 458] on p "The grant program from the Smart & Final Charitable Foundation supports broad g…" at bounding box center [599, 488] width 544 height 84
click at [463, 481] on p "The grant program from the Smart & Final Charitable Foundation supports broad g…" at bounding box center [599, 488] width 544 height 84
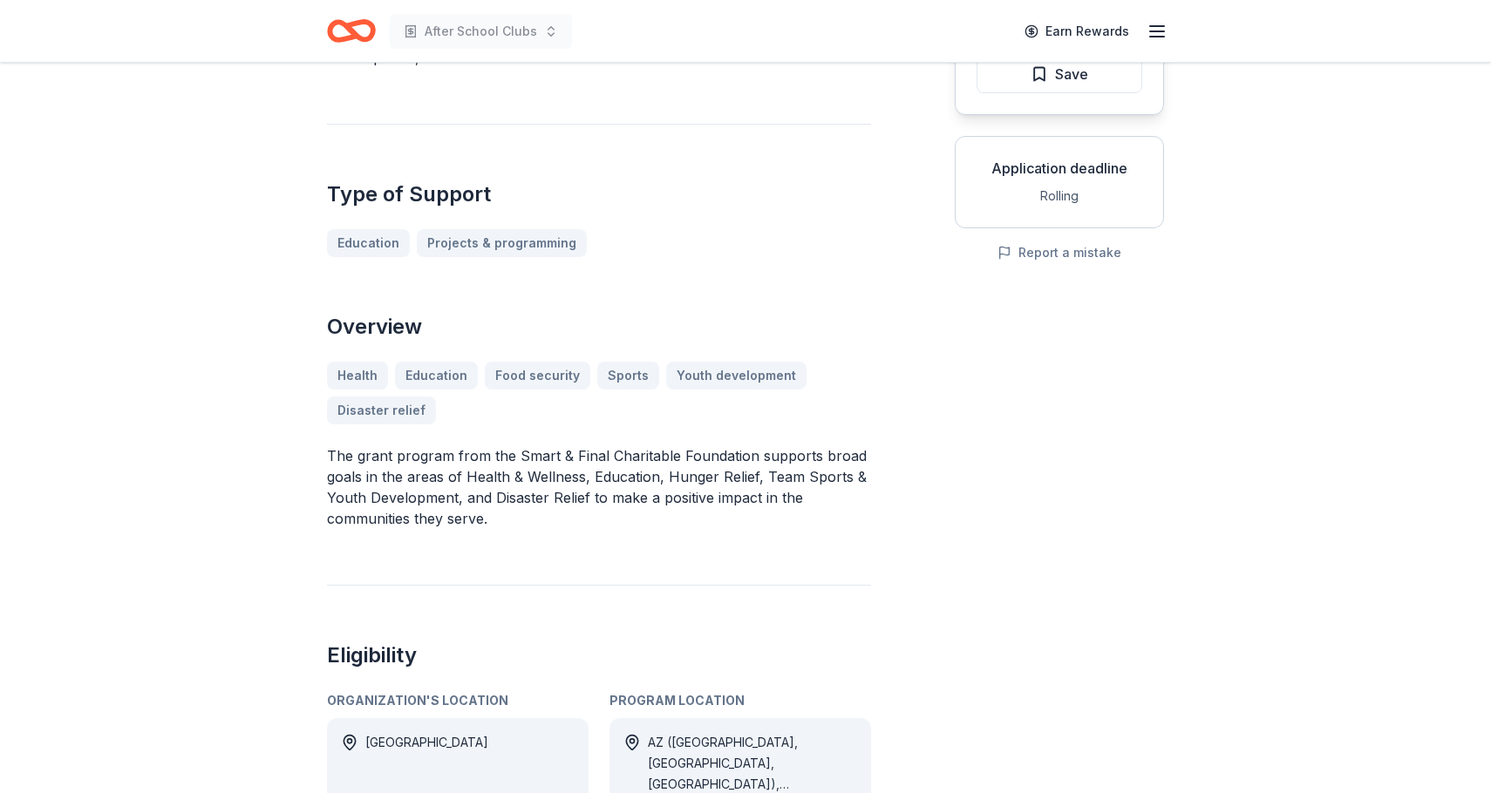
click at [510, 526] on p "The grant program from the Smart & Final Charitable Foundation supports broad g…" at bounding box center [599, 488] width 544 height 84
click at [505, 524] on p "The grant program from the Smart & Final Charitable Foundation supports broad g…" at bounding box center [599, 488] width 544 height 84
drag, startPoint x: 502, startPoint y: 521, endPoint x: 332, endPoint y: 458, distance: 181.5
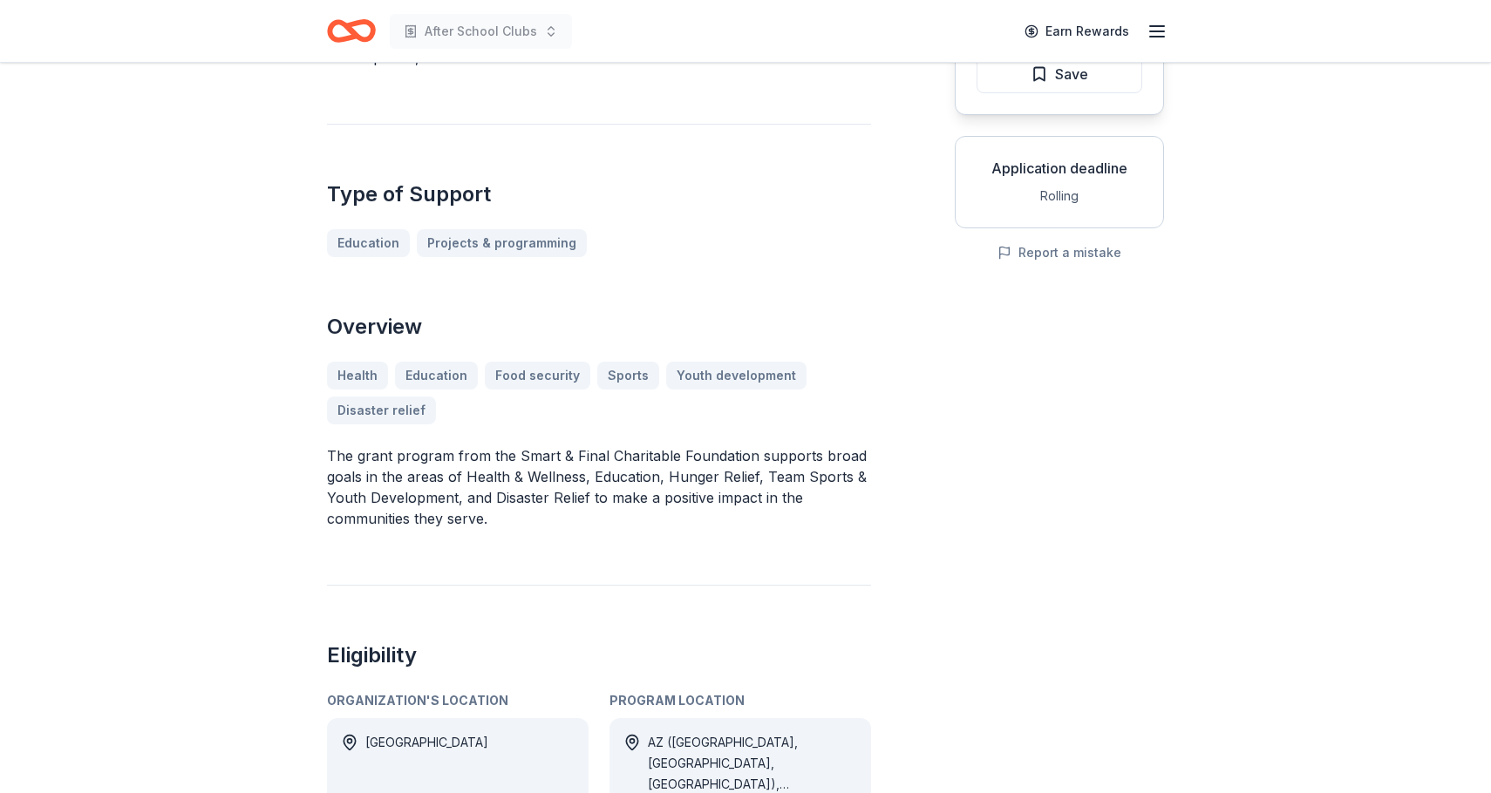
click at [332, 458] on p "The grant program from the Smart & Final Charitable Foundation supports broad g…" at bounding box center [599, 488] width 544 height 84
drag, startPoint x: 328, startPoint y: 452, endPoint x: 493, endPoint y: 525, distance: 181.1
click at [493, 525] on p "The grant program from the Smart & Final Charitable Foundation supports broad g…" at bounding box center [599, 488] width 544 height 84
click at [496, 518] on p "The grant program from the Smart & Final Charitable Foundation supports broad g…" at bounding box center [599, 488] width 544 height 84
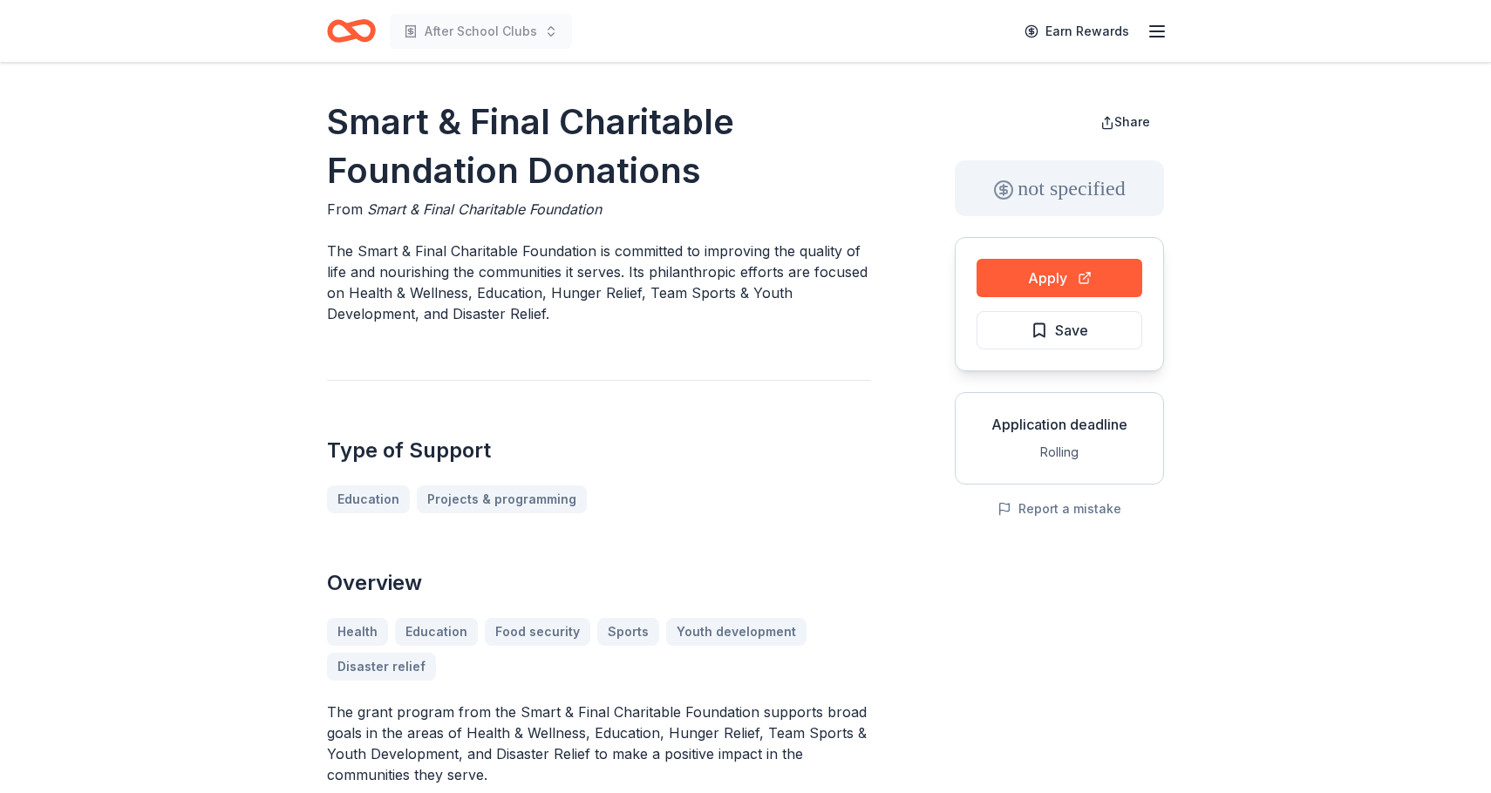
scroll to position [0, 0]
drag, startPoint x: 554, startPoint y: 320, endPoint x: 323, endPoint y: 260, distance: 237.9
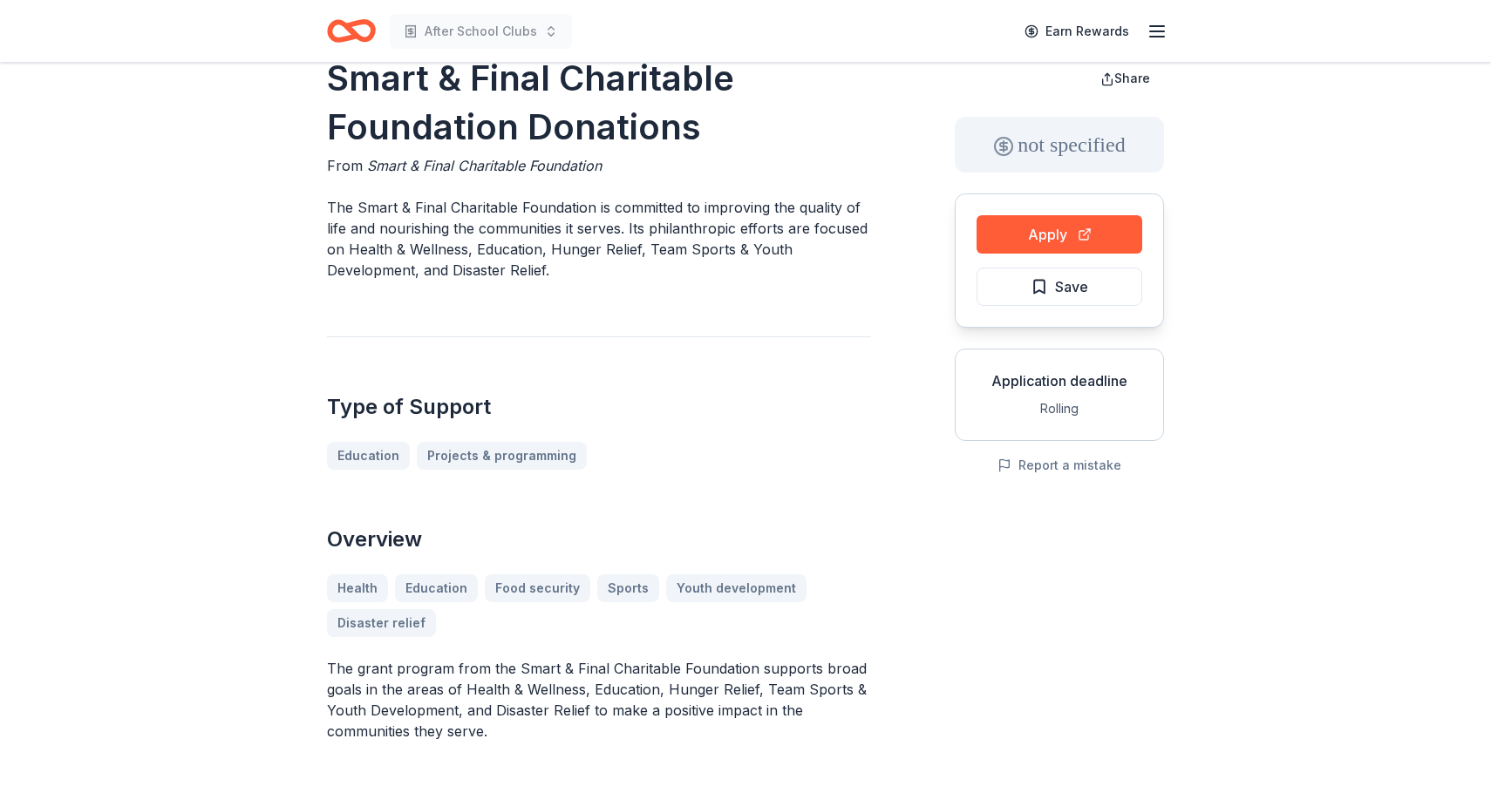
scroll to position [50, 0]
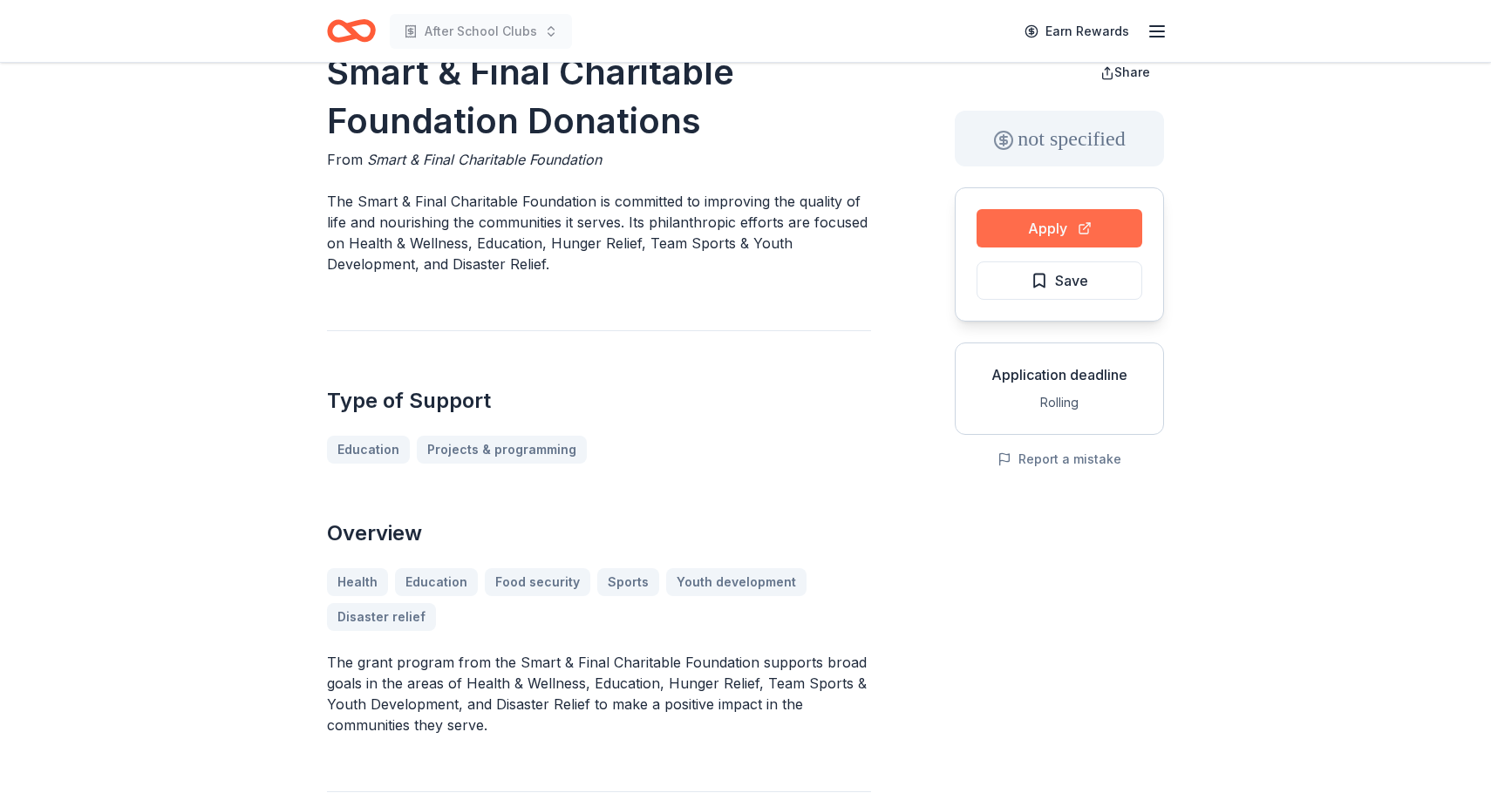
click at [1046, 242] on button "Apply" at bounding box center [1059, 228] width 166 height 38
